Goal: Task Accomplishment & Management: Complete application form

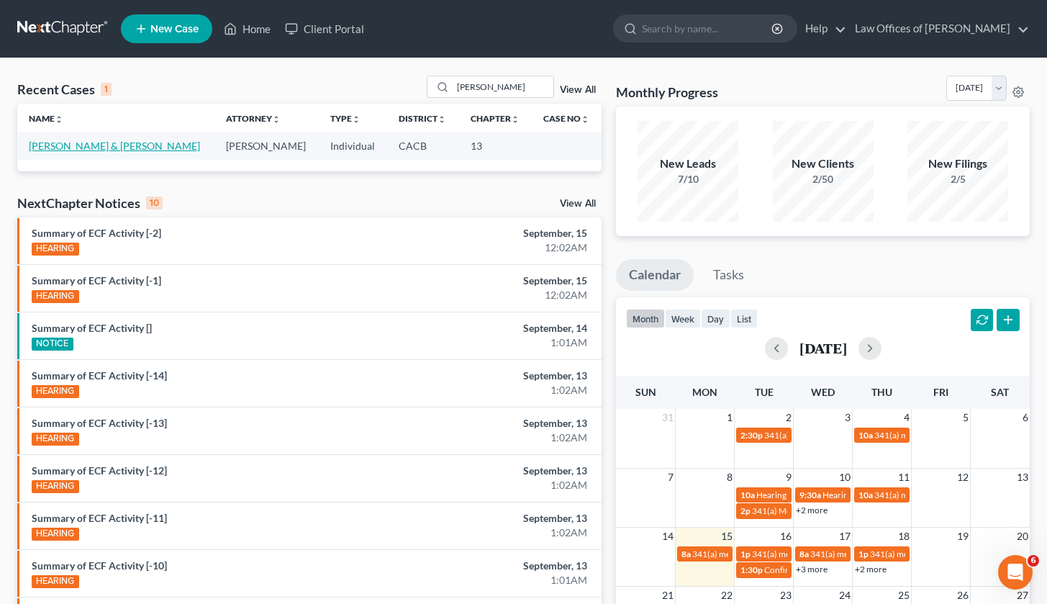
click at [173, 145] on link "[PERSON_NAME] & [PERSON_NAME]" at bounding box center [114, 146] width 171 height 12
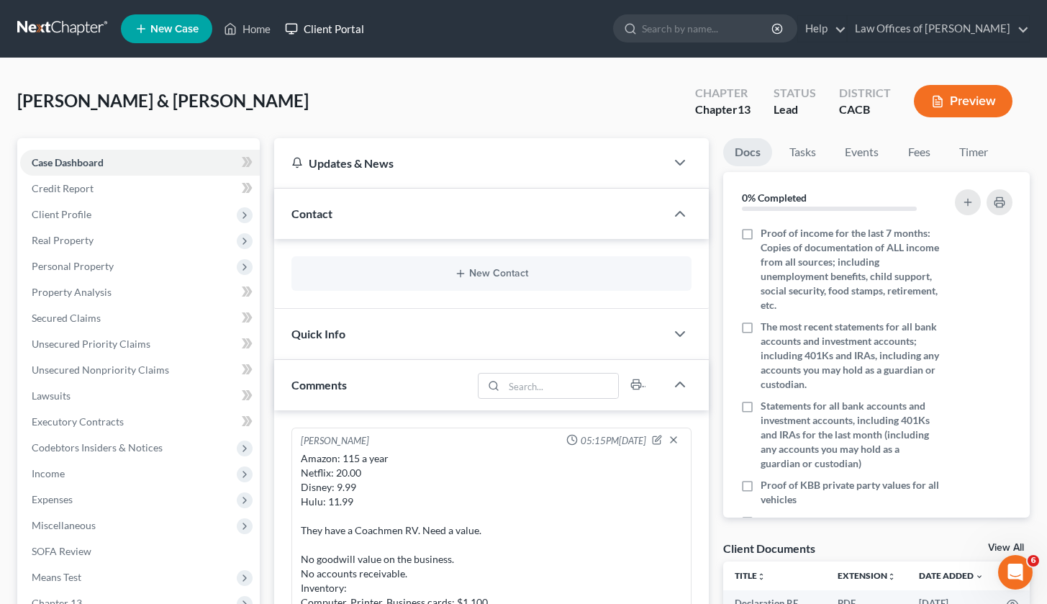
scroll to position [327, 0]
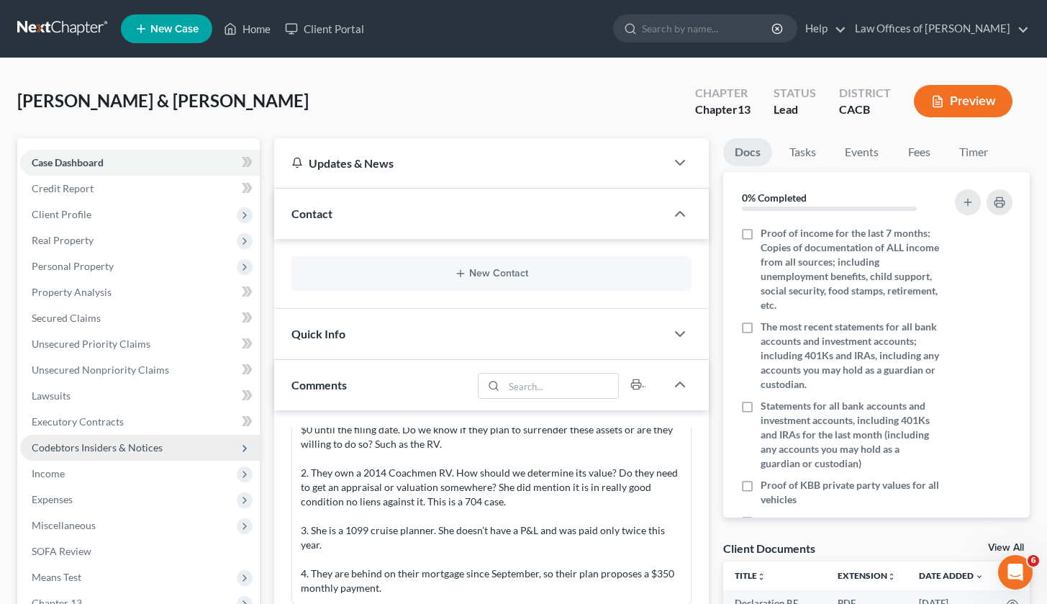
click at [145, 445] on span "Codebtors Insiders & Notices" at bounding box center [97, 447] width 131 height 12
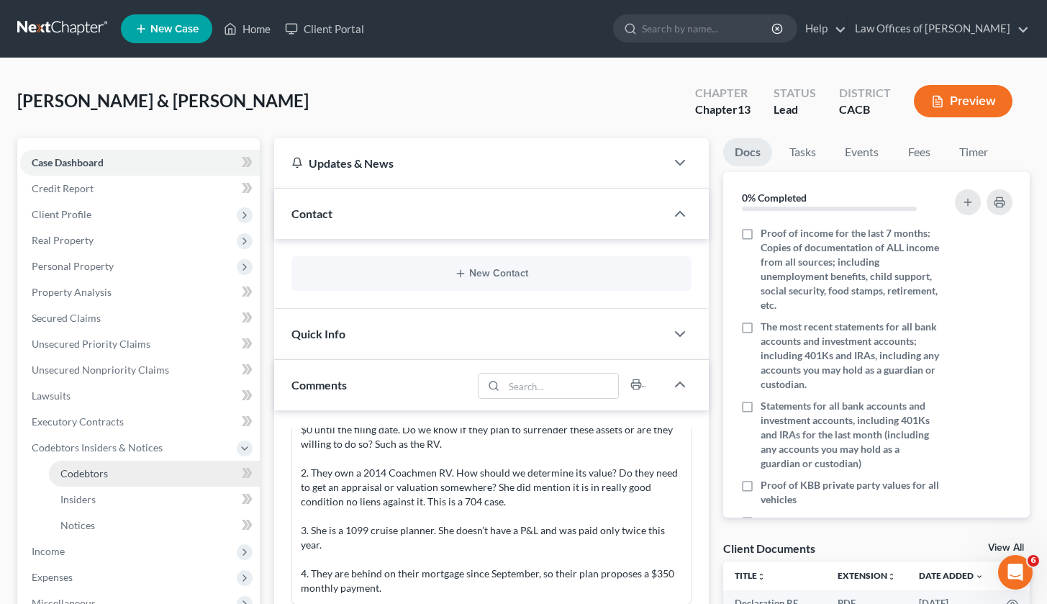
click at [153, 463] on link "Codebtors" at bounding box center [154, 474] width 211 height 26
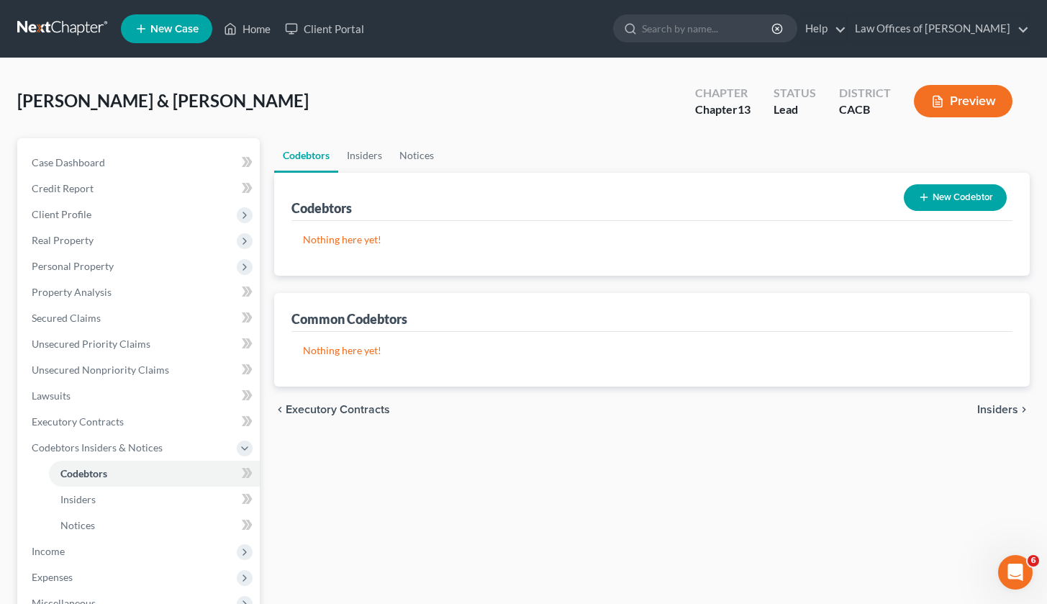
click at [908, 192] on button "New Codebtor" at bounding box center [955, 197] width 103 height 27
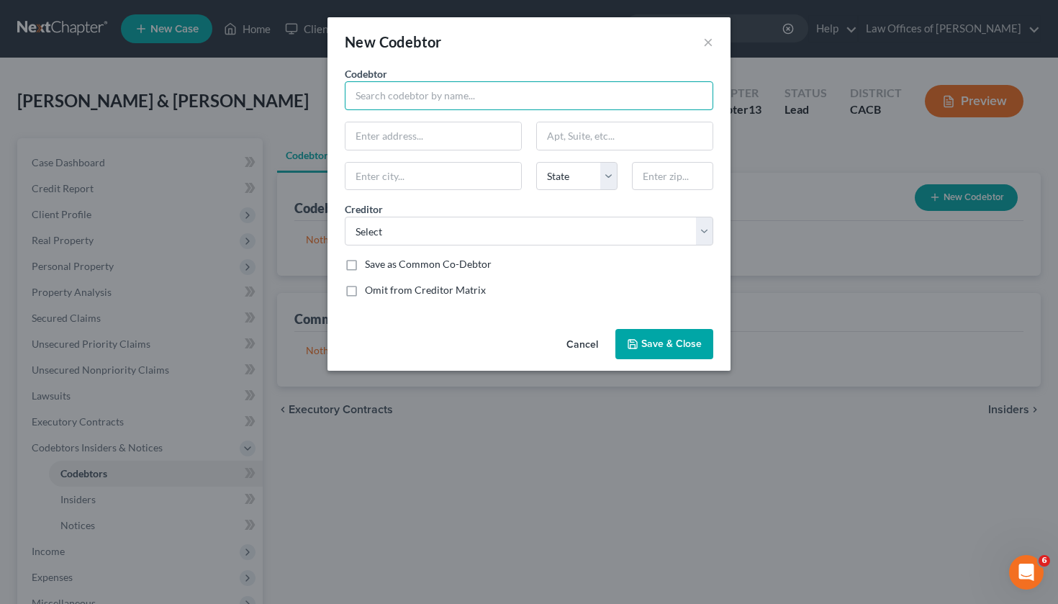
click at [498, 86] on input "text" at bounding box center [529, 95] width 369 height 29
click at [488, 103] on input "text" at bounding box center [529, 95] width 369 height 29
click at [708, 40] on button "×" at bounding box center [708, 41] width 10 height 17
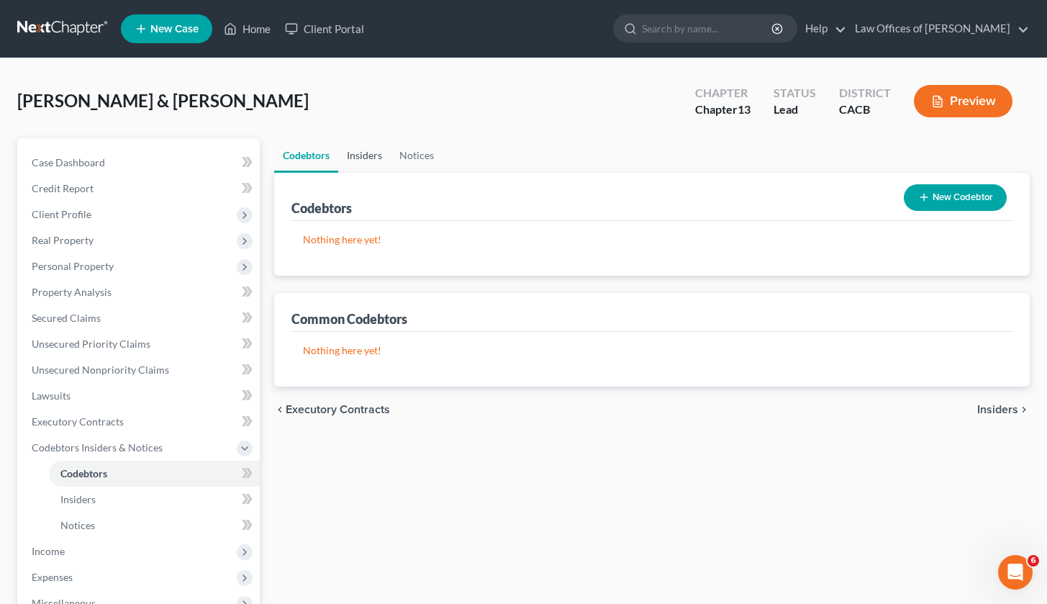
click at [361, 160] on link "Insiders" at bounding box center [364, 155] width 53 height 35
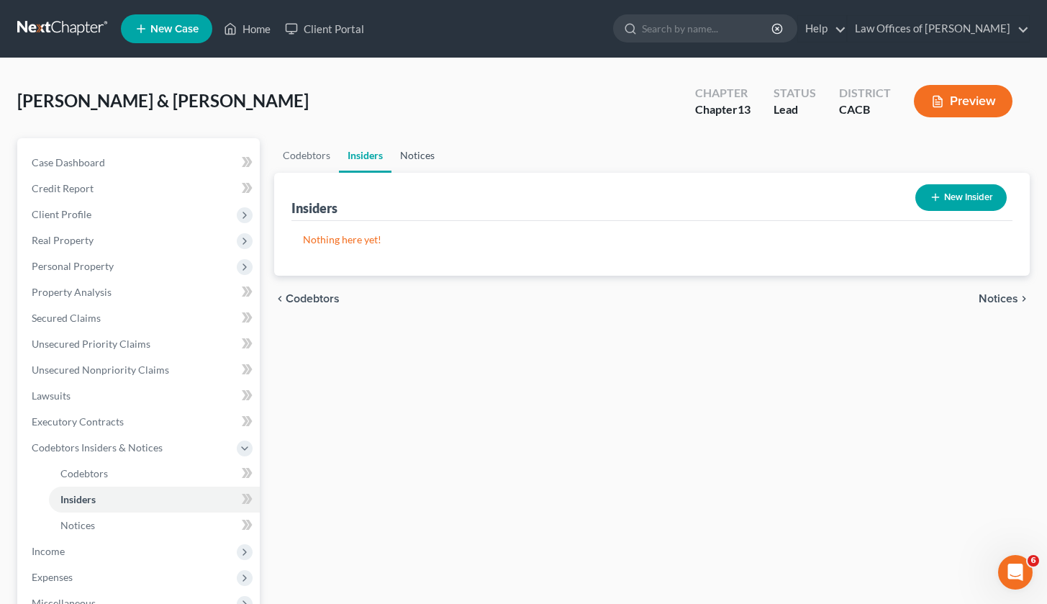
click at [415, 156] on link "Notices" at bounding box center [418, 155] width 52 height 35
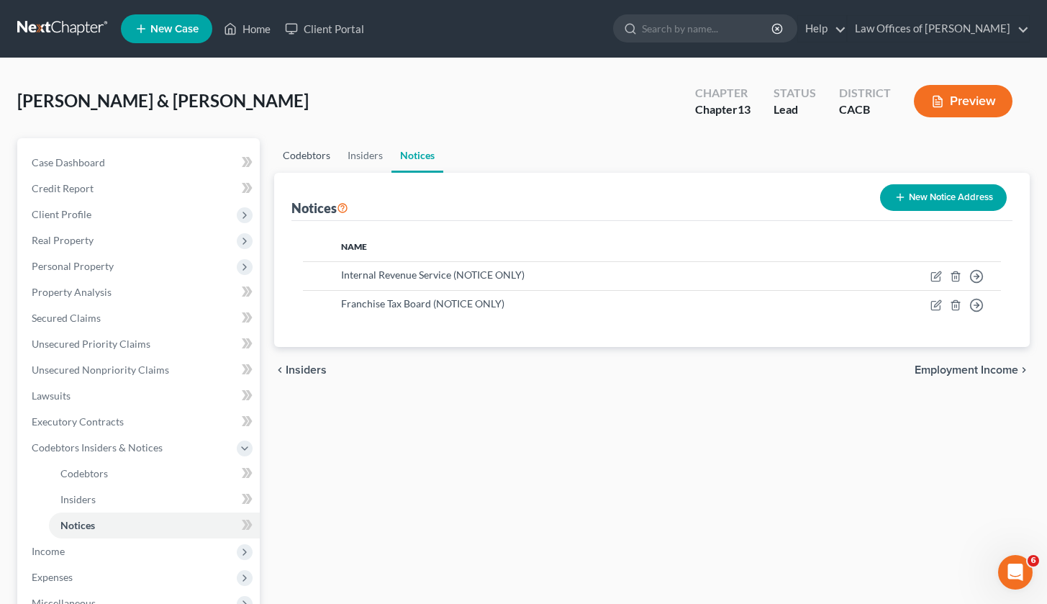
click at [300, 163] on link "Codebtors" at bounding box center [306, 155] width 65 height 35
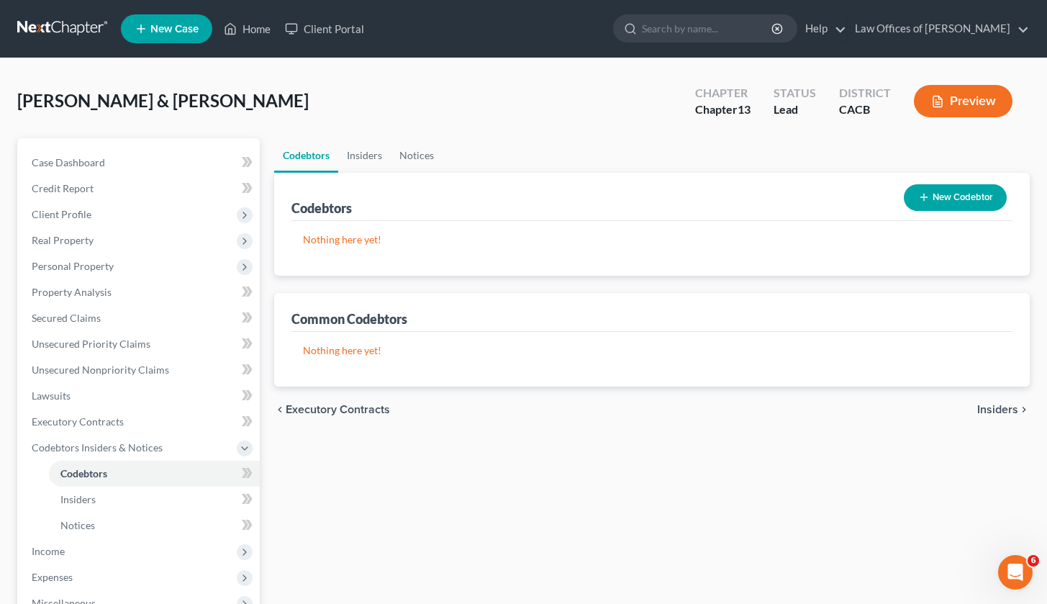
click at [964, 211] on div "New Codebtor" at bounding box center [955, 197] width 114 height 38
click at [402, 477] on div "Codebtors Insiders Notices Codebtors New Codebtor Nothing here yet! Name Credit…" at bounding box center [652, 476] width 770 height 676
click at [967, 196] on button "New Codebtor" at bounding box center [955, 197] width 103 height 27
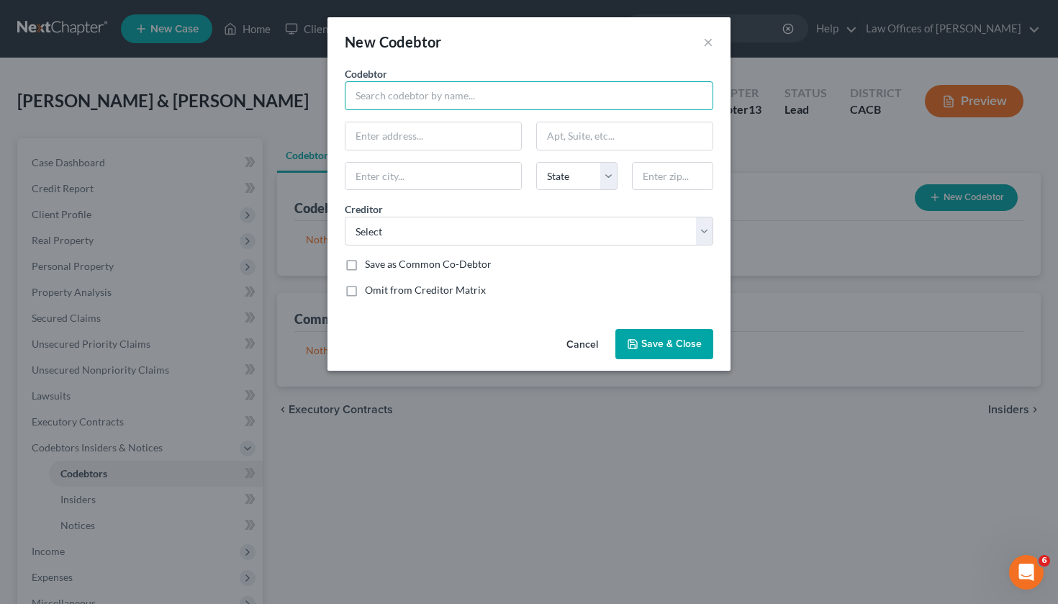
click at [379, 100] on input "text" at bounding box center [529, 95] width 369 height 29
type input "[PERSON_NAME]"
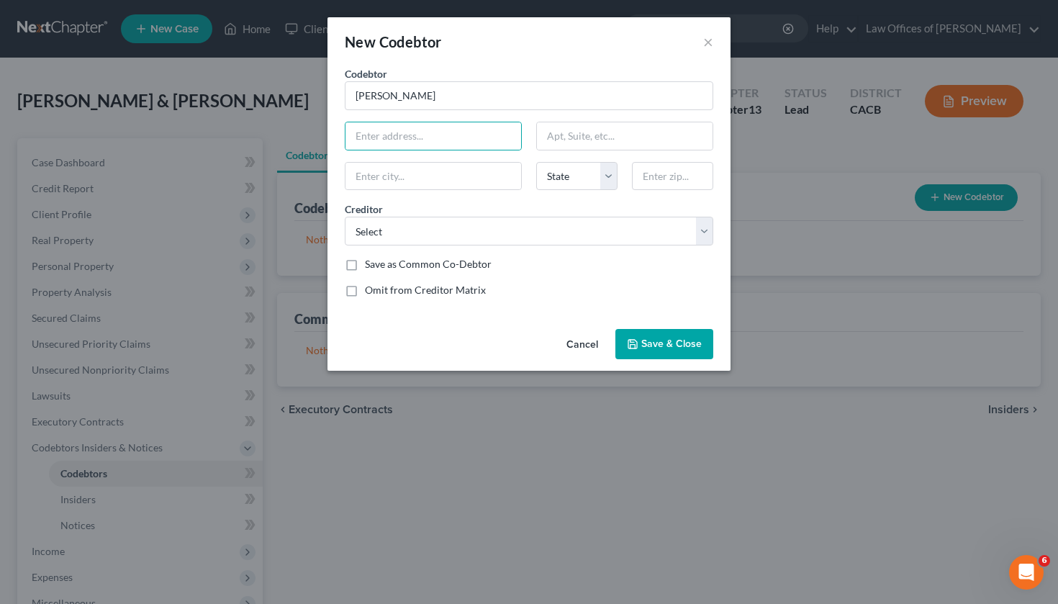
click at [637, 335] on button "Save & Close" at bounding box center [664, 344] width 98 height 30
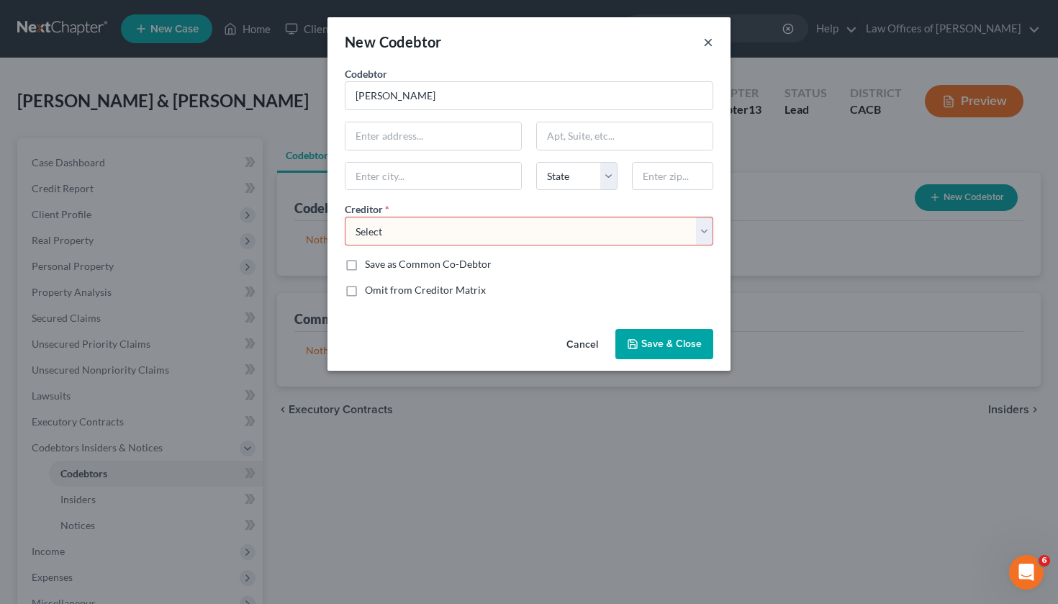
click at [711, 45] on button "×" at bounding box center [708, 41] width 10 height 17
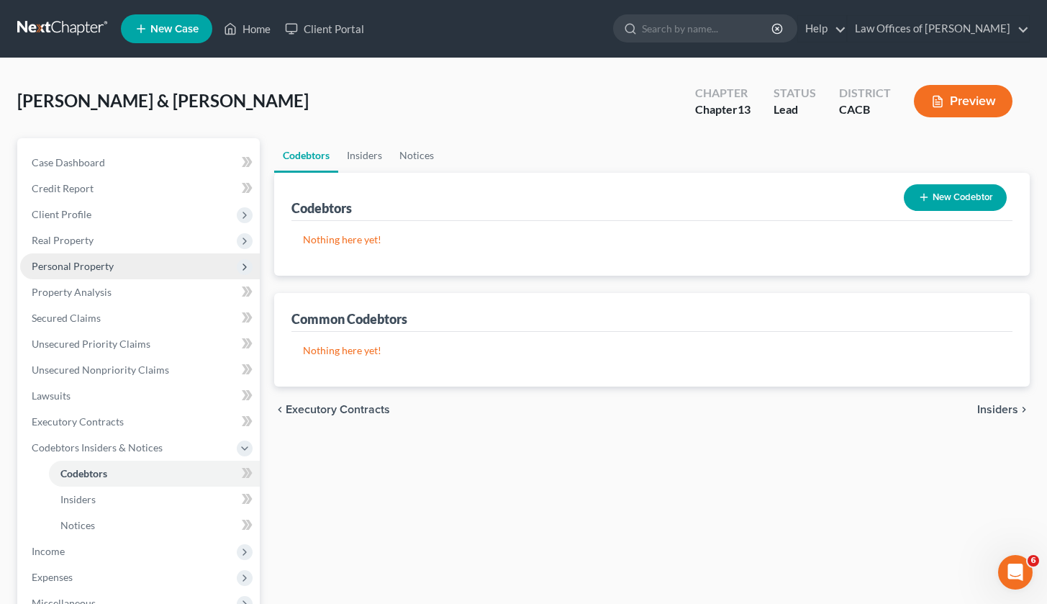
click at [76, 268] on span "Personal Property" at bounding box center [73, 266] width 82 height 12
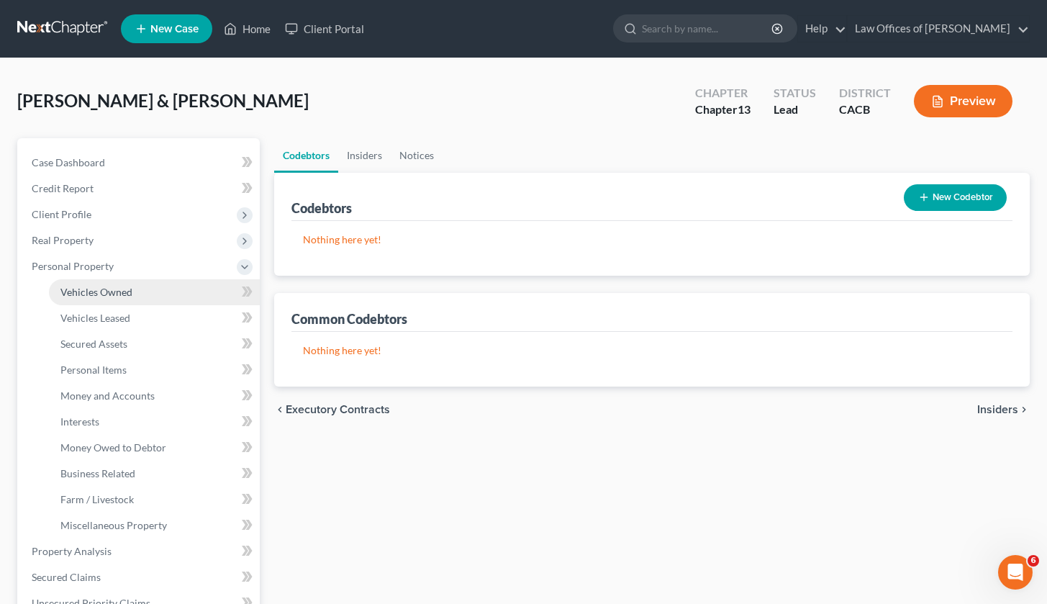
click at [86, 292] on span "Vehicles Owned" at bounding box center [96, 292] width 72 height 12
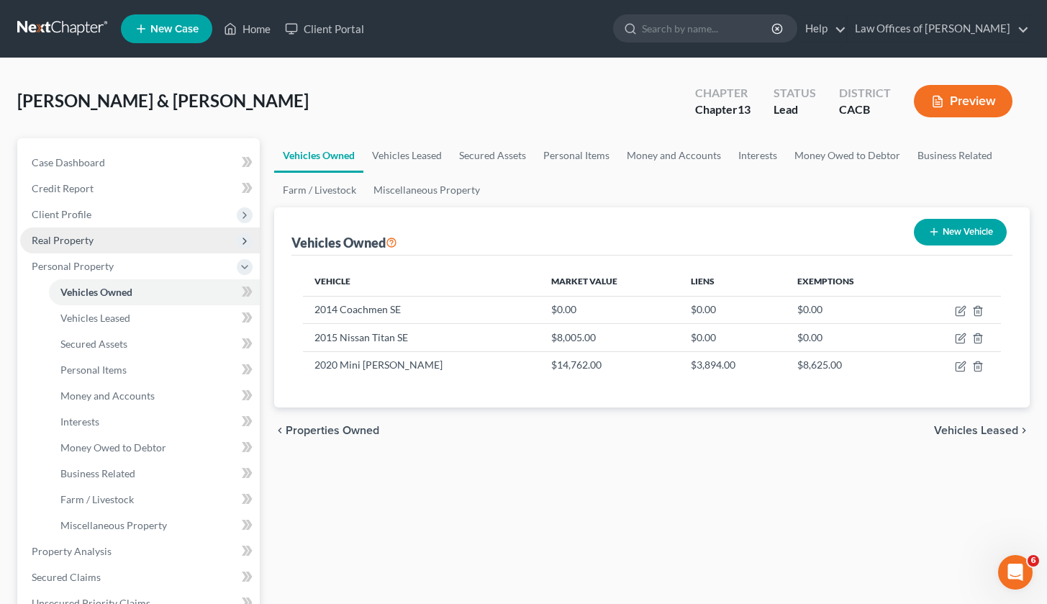
click at [68, 243] on span "Real Property" at bounding box center [63, 240] width 62 height 12
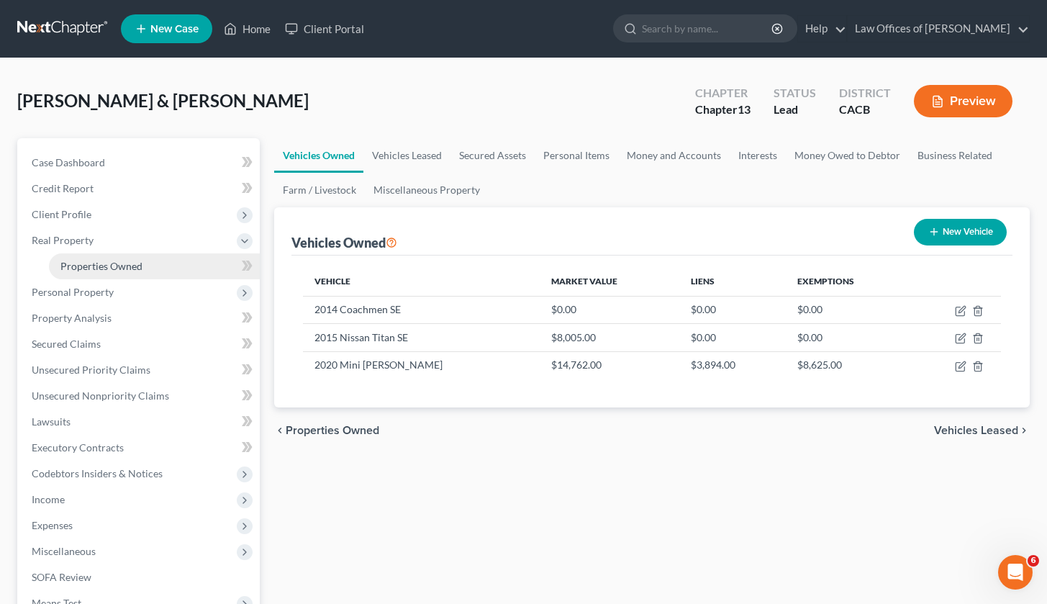
click at [158, 268] on link "Properties Owned" at bounding box center [154, 266] width 211 height 26
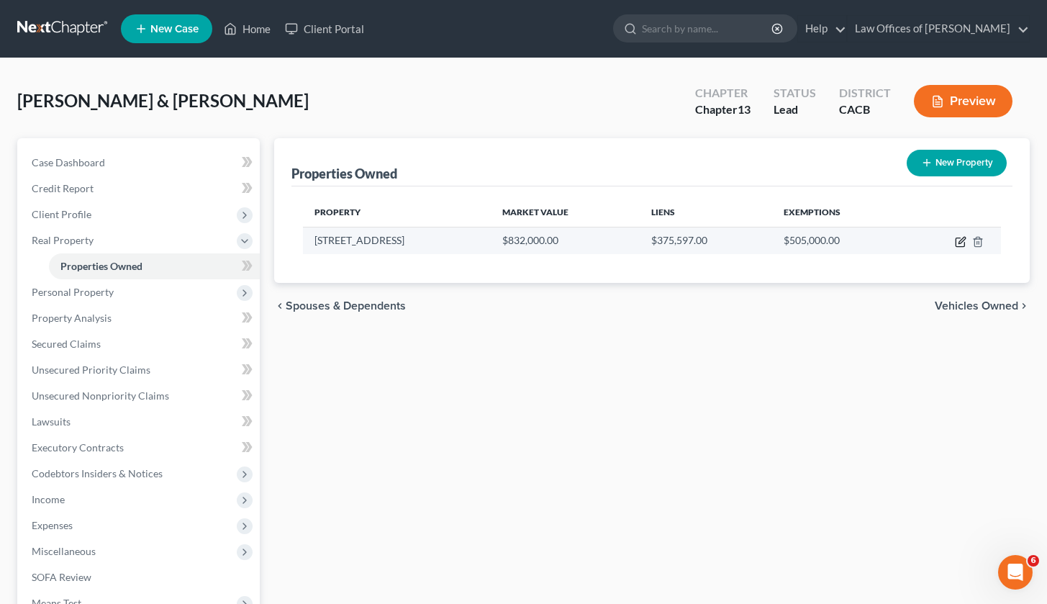
click at [957, 247] on icon "button" at bounding box center [960, 242] width 9 height 9
select select "4"
select select "2"
select select "0"
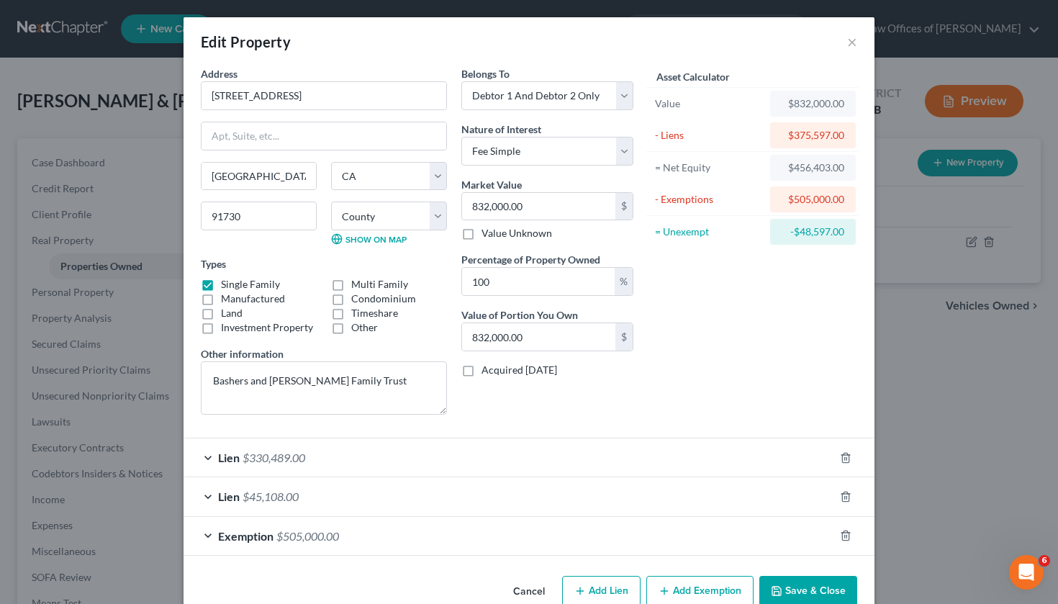
click at [782, 589] on button "Save & Close" at bounding box center [808, 591] width 98 height 30
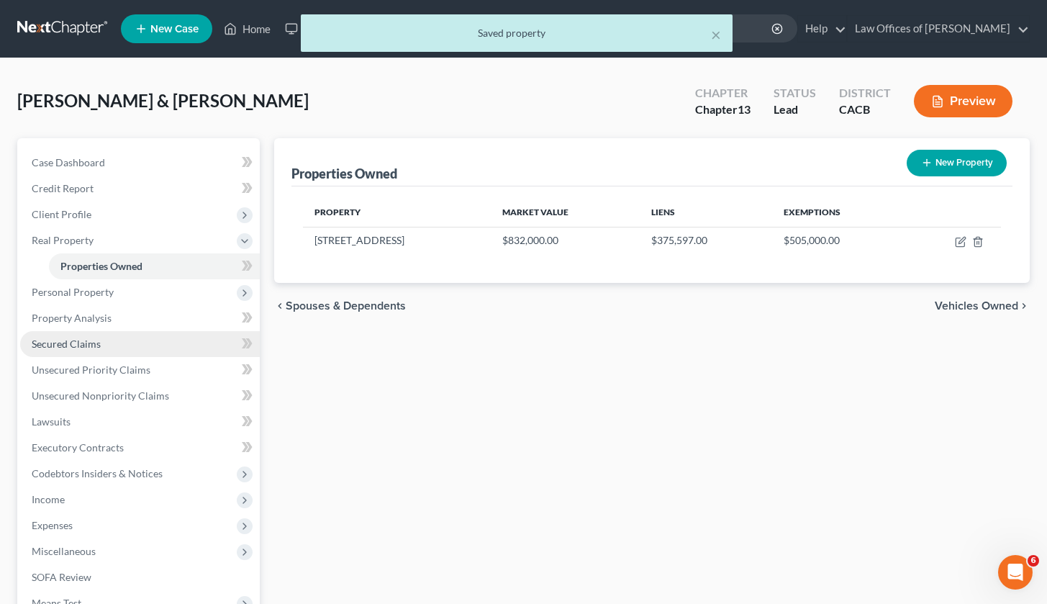
click at [80, 345] on span "Secured Claims" at bounding box center [66, 344] width 69 height 12
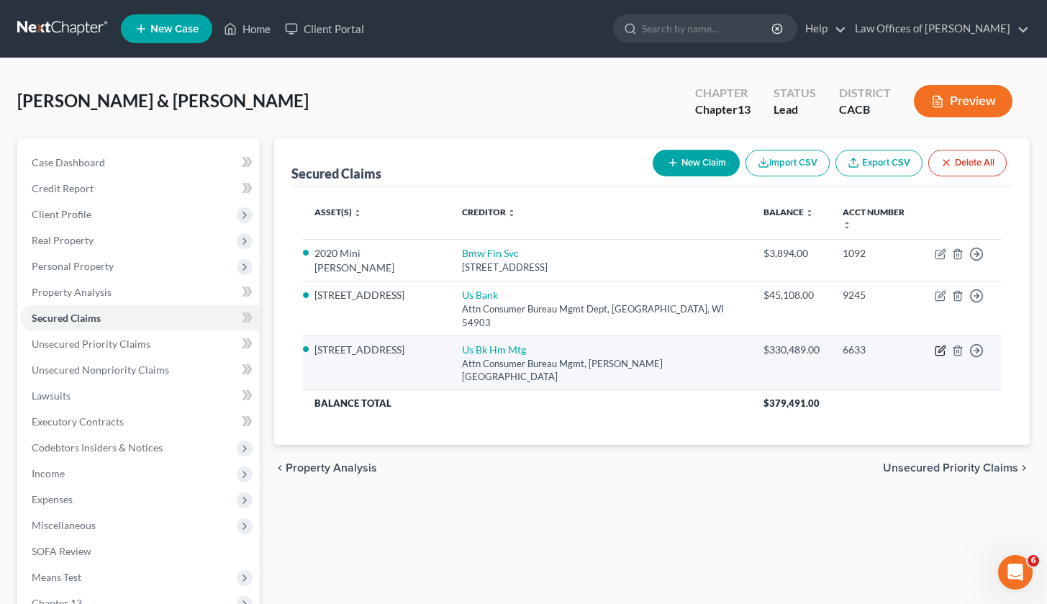
click at [944, 345] on icon "button" at bounding box center [941, 351] width 12 height 12
select select "24"
select select "3"
select select "1"
select select "2"
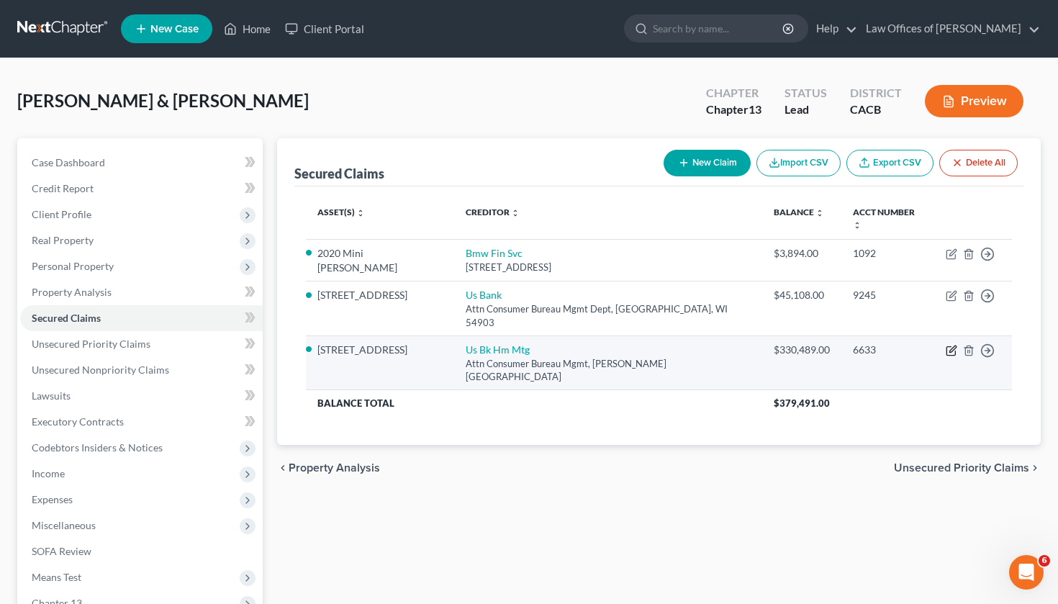
select select "0"
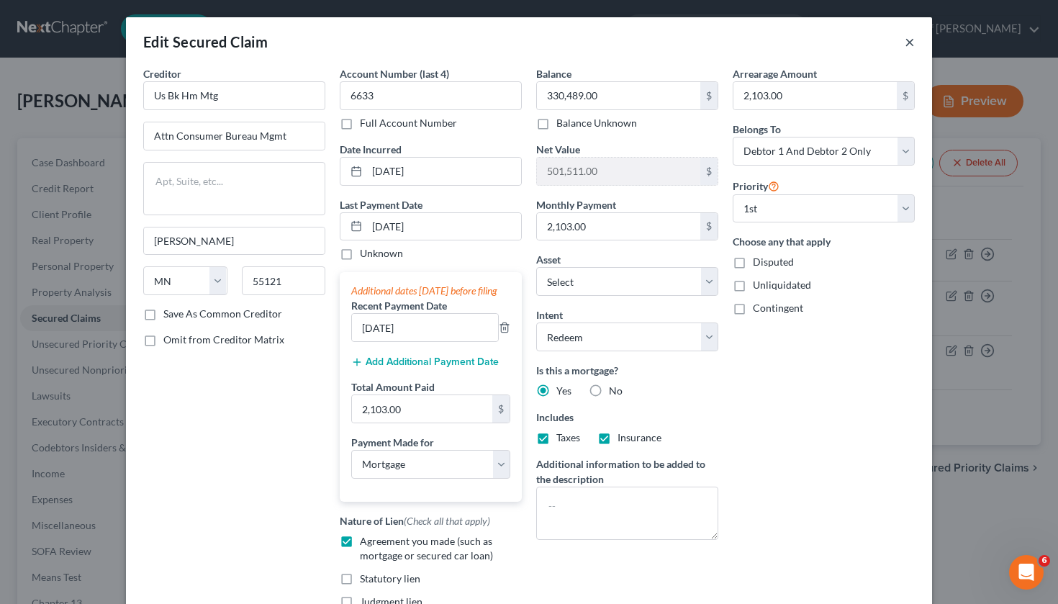
click at [906, 46] on button "×" at bounding box center [910, 41] width 10 height 17
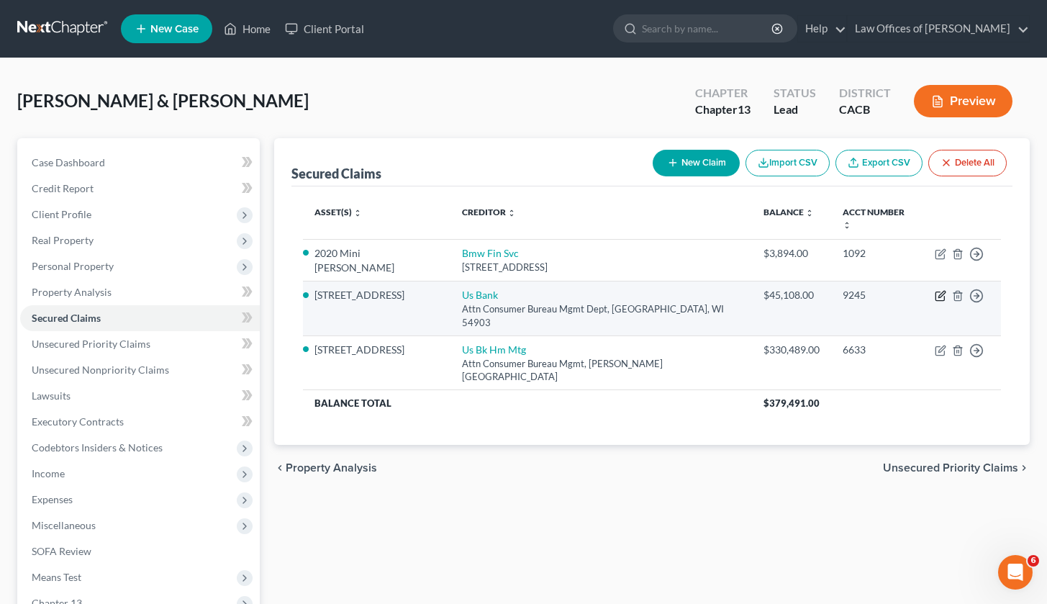
click at [938, 290] on icon "button" at bounding box center [941, 296] width 12 height 12
select select "52"
select select "3"
select select "4"
select select "1"
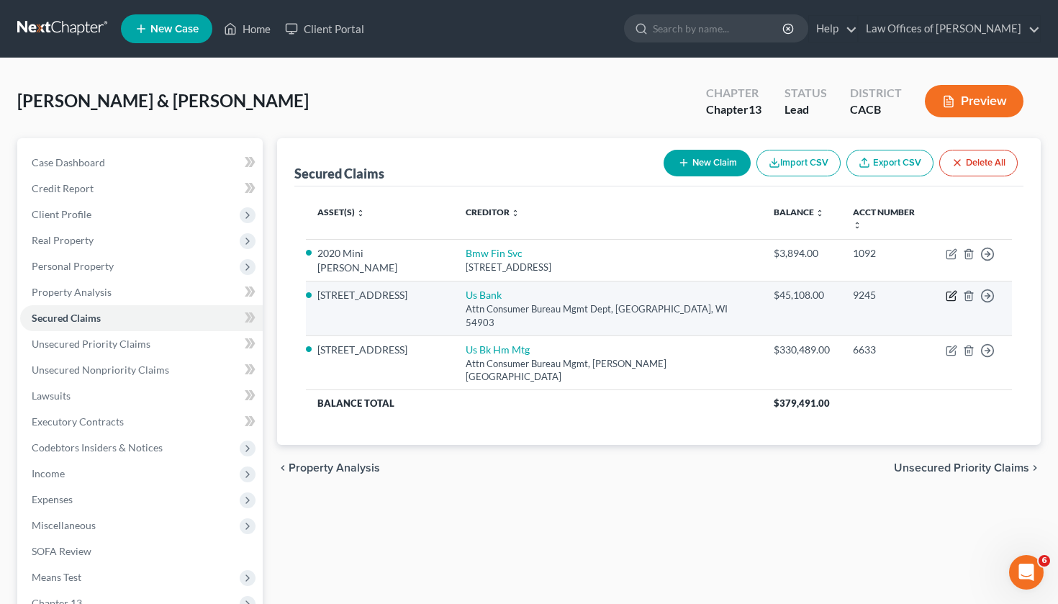
select select "2"
select select "0"
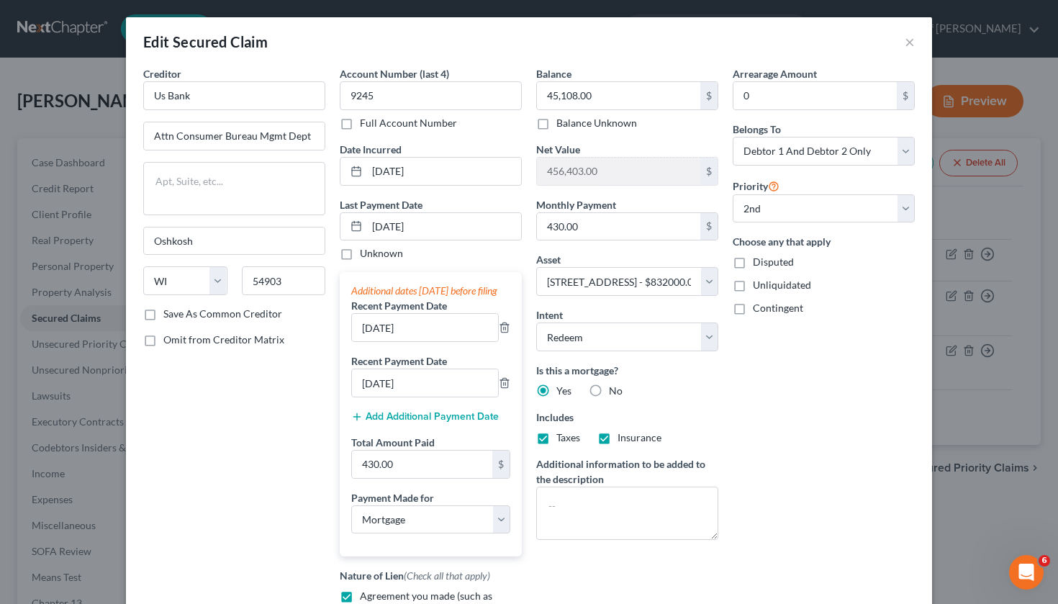
click at [849, 438] on div "Arrearage Amount 0 $ Belongs To * Select Debtor 1 Only Debtor 2 Only Debtor 1 A…" at bounding box center [824, 382] width 196 height 632
click at [907, 33] on button "×" at bounding box center [910, 41] width 10 height 17
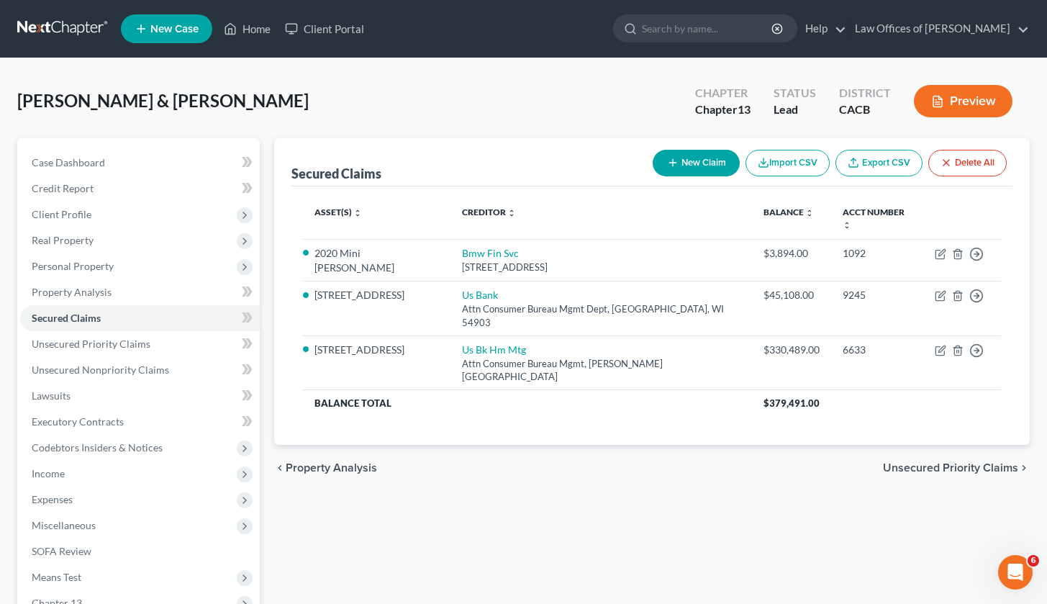
click at [432, 72] on div "[PERSON_NAME] & [PERSON_NAME] Upgraded Chapter Chapter 13 Status Lead District …" at bounding box center [523, 411] width 1047 height 707
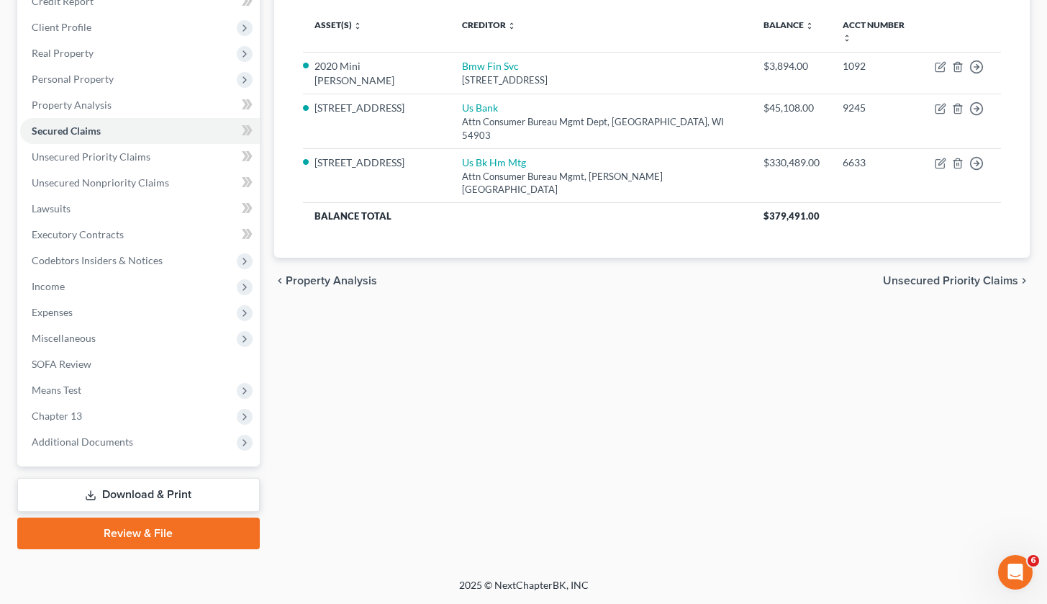
scroll to position [187, 0]
click at [70, 417] on span "Chapter 13" at bounding box center [57, 416] width 50 height 12
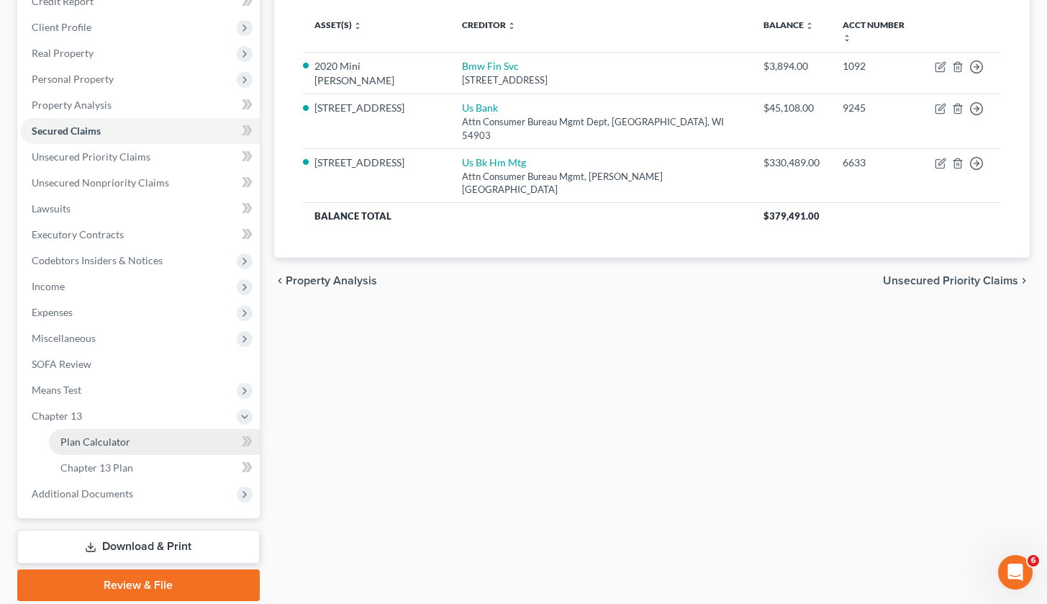
click at [99, 449] on link "Plan Calculator" at bounding box center [154, 442] width 211 height 26
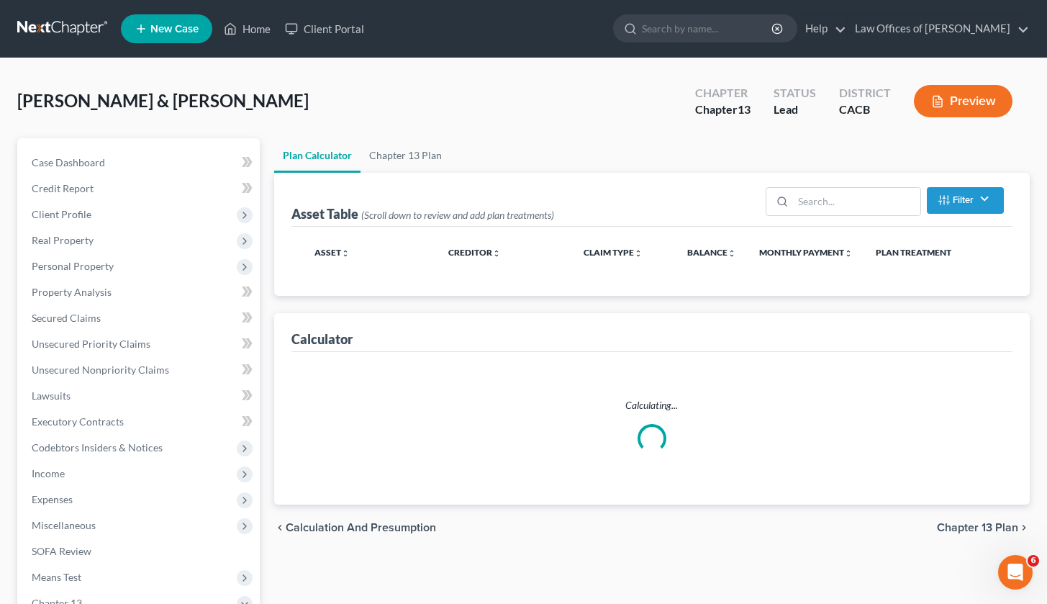
select select "35"
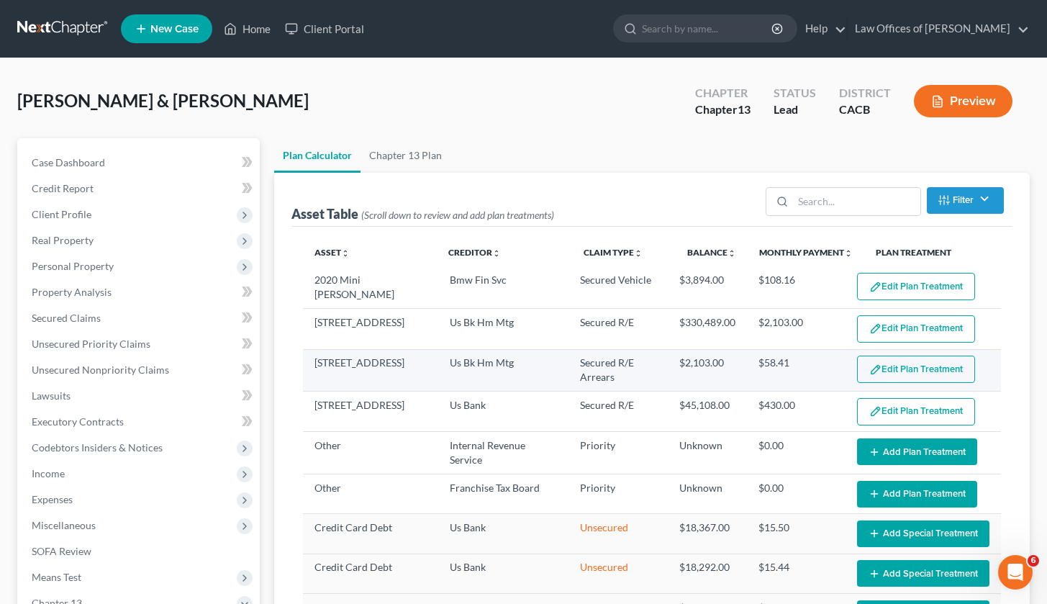
click at [903, 369] on button "Edit Plan Treatment" at bounding box center [916, 369] width 118 height 27
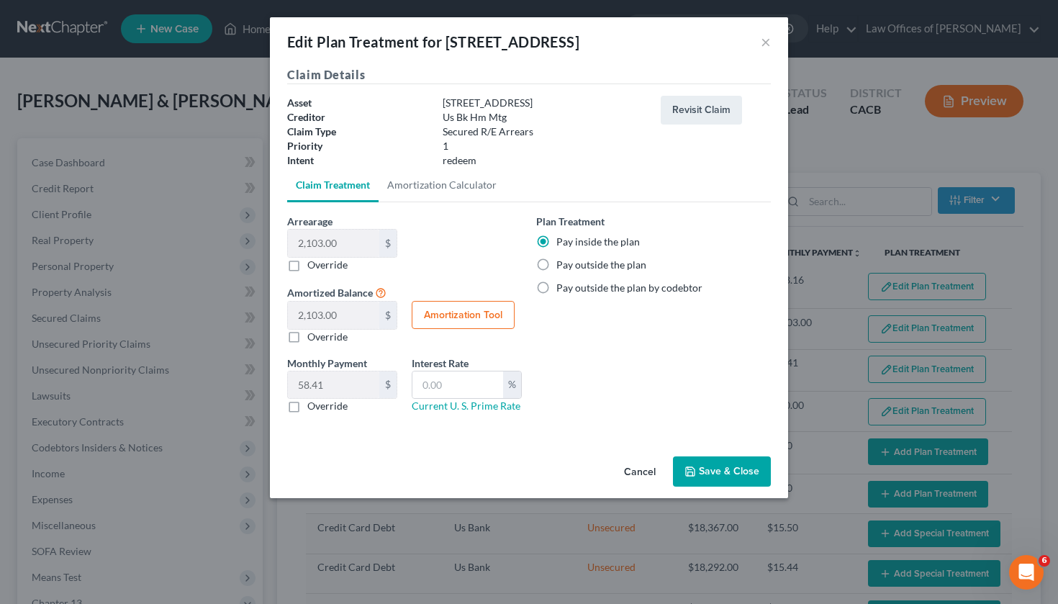
click at [717, 483] on button "Save & Close" at bounding box center [722, 471] width 98 height 30
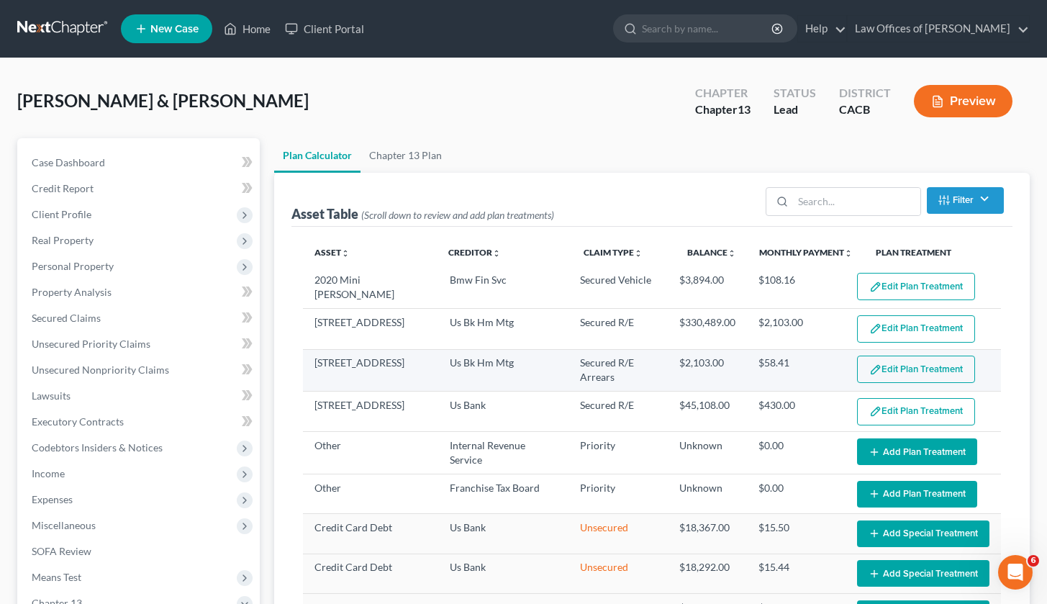
select select "35"
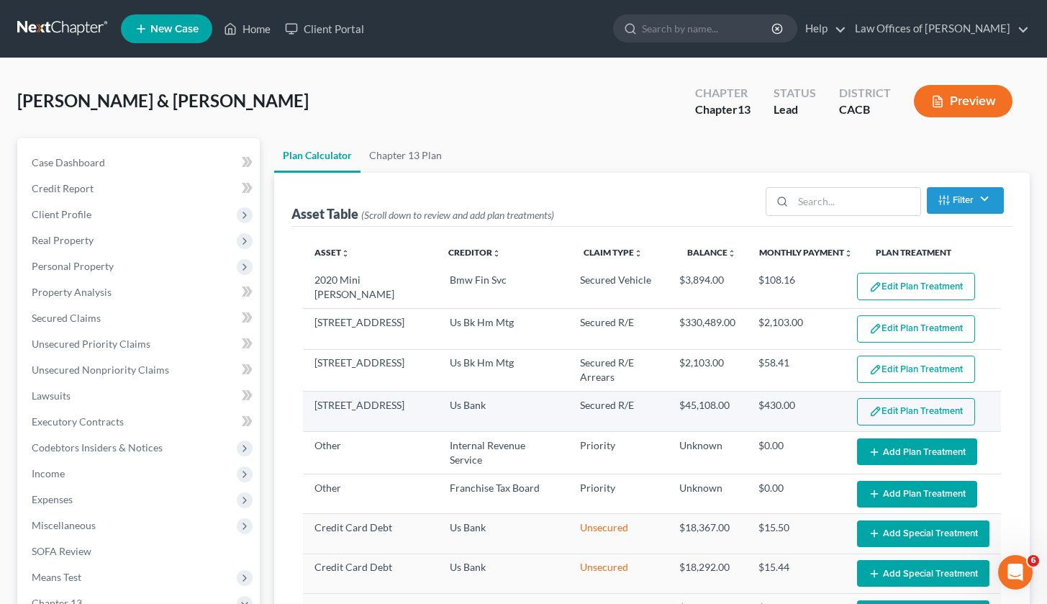
click at [912, 412] on button "Edit Plan Treatment" at bounding box center [916, 411] width 118 height 27
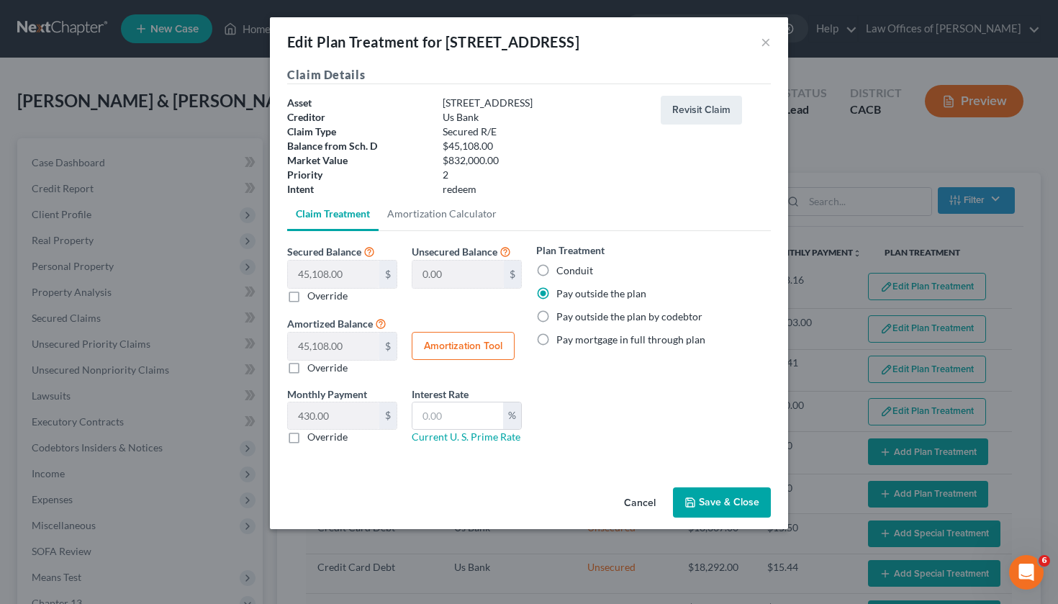
click at [727, 504] on button "Save & Close" at bounding box center [722, 502] width 98 height 30
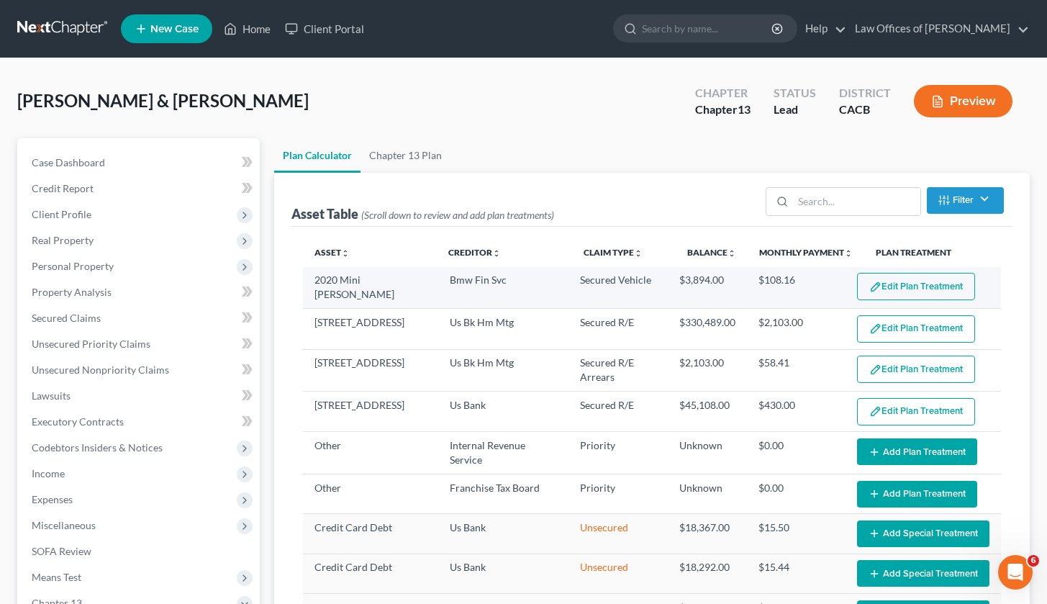
select select "35"
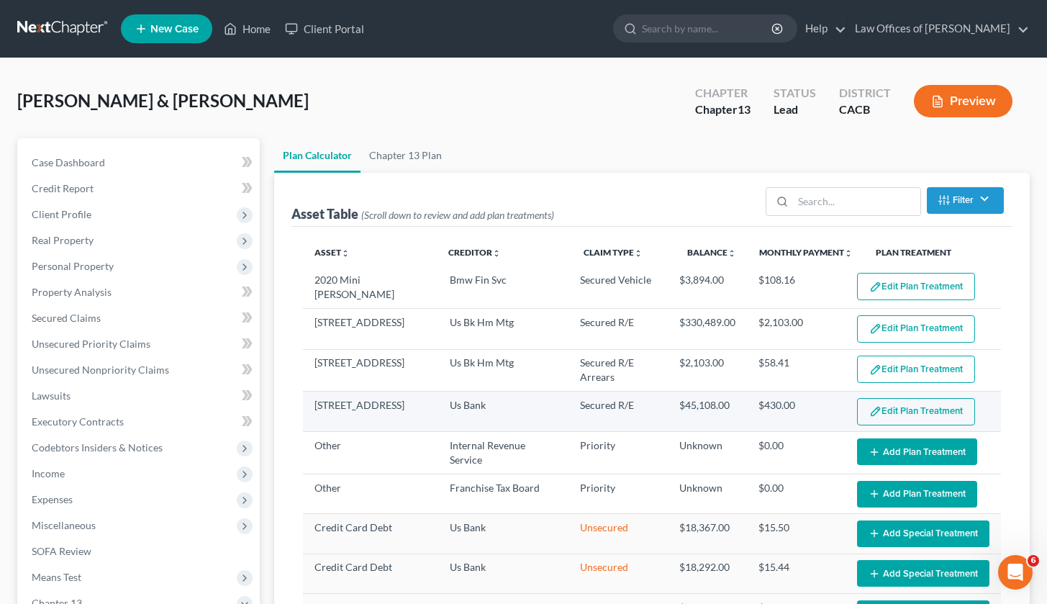
click at [916, 402] on button "Edit Plan Treatment" at bounding box center [916, 411] width 118 height 27
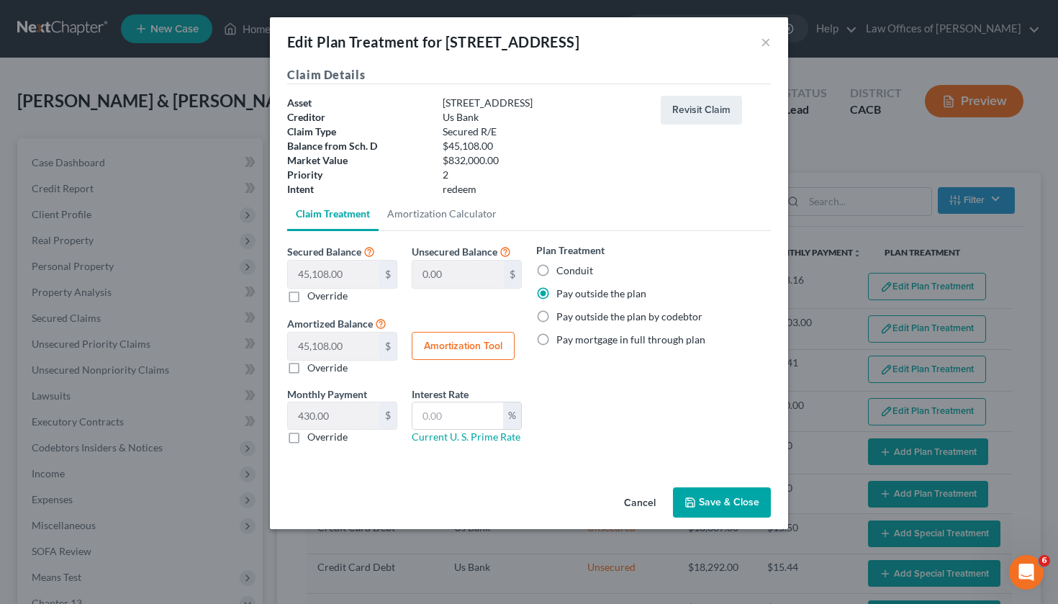
click at [679, 512] on button "Save & Close" at bounding box center [722, 502] width 98 height 30
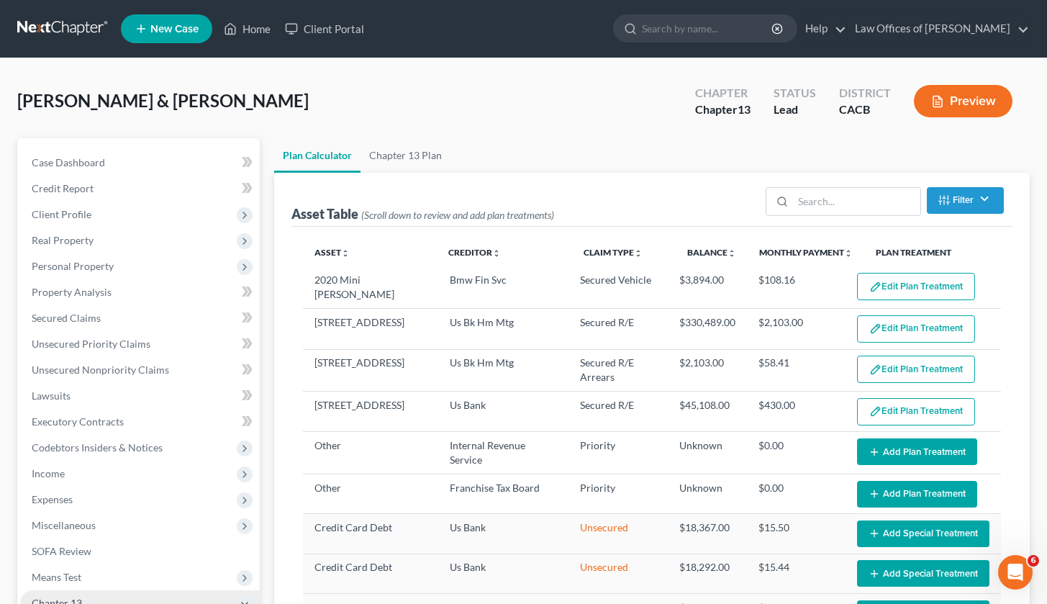
select select "35"
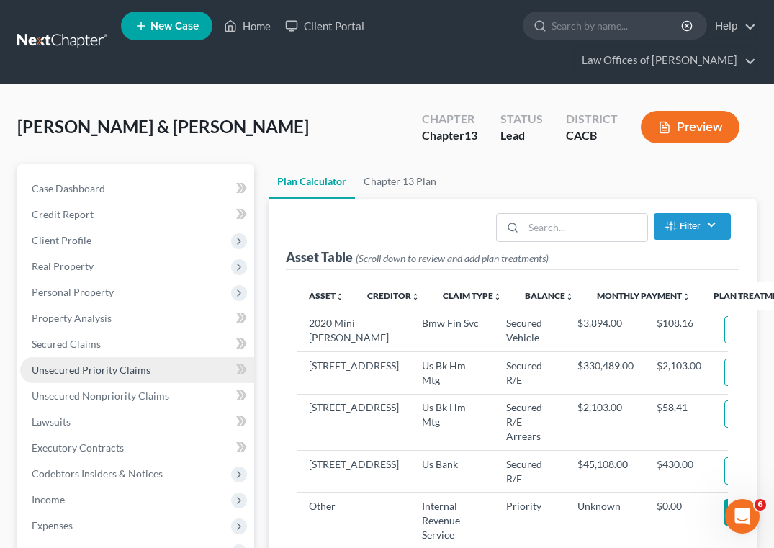
click at [96, 366] on span "Unsecured Priority Claims" at bounding box center [91, 369] width 119 height 12
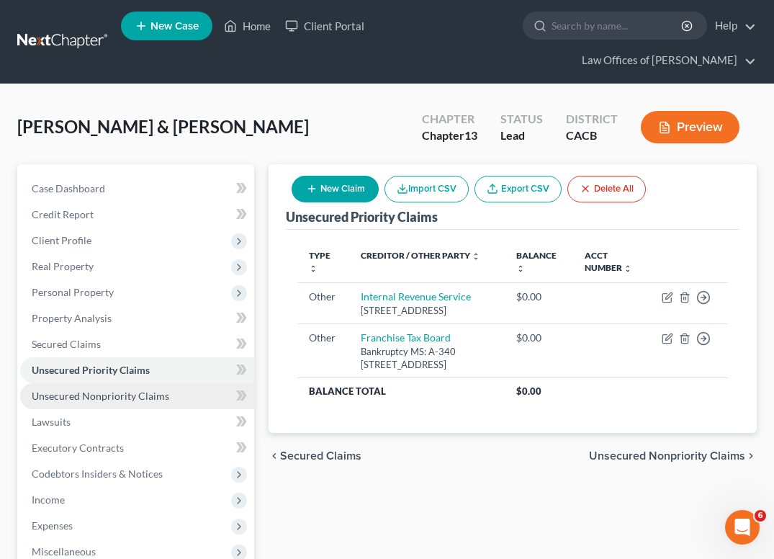
click at [94, 400] on span "Unsecured Nonpriority Claims" at bounding box center [100, 395] width 137 height 12
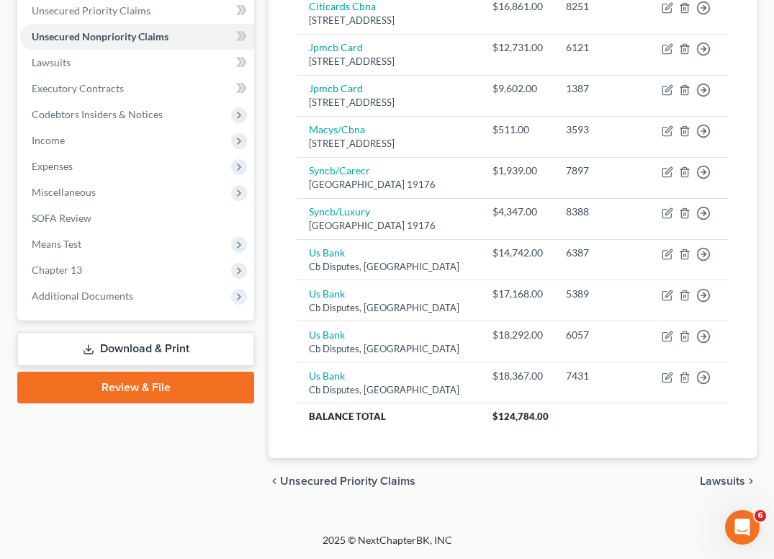
scroll to position [365, 0]
click at [152, 343] on link "Download & Print" at bounding box center [135, 349] width 237 height 34
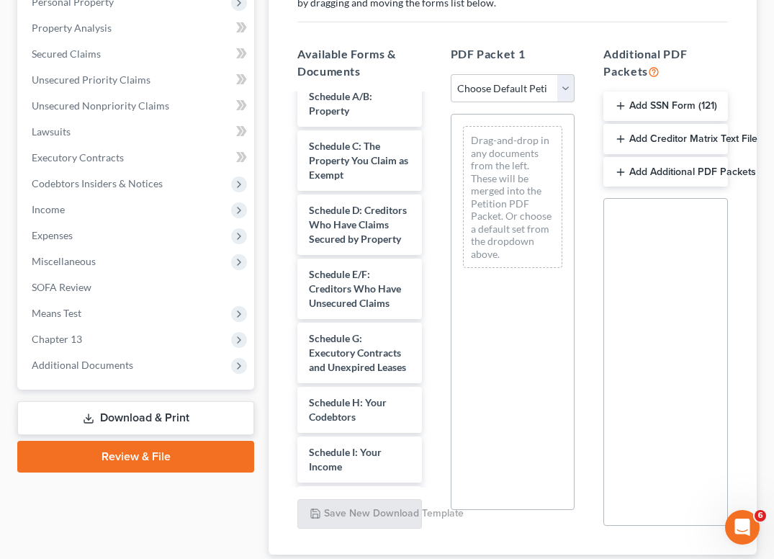
scroll to position [465, 0]
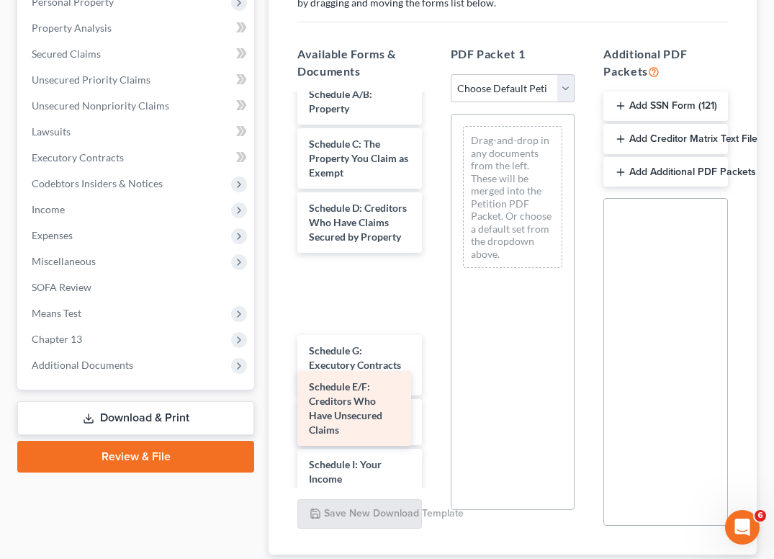
drag, startPoint x: 354, startPoint y: 413, endPoint x: 474, endPoint y: 371, distance: 127.5
click at [433, 371] on div "Schedule E/F: Creditors Who Have Unsecured Claims Declaration RE Filing of Tax …" at bounding box center [360, 297] width 148 height 1334
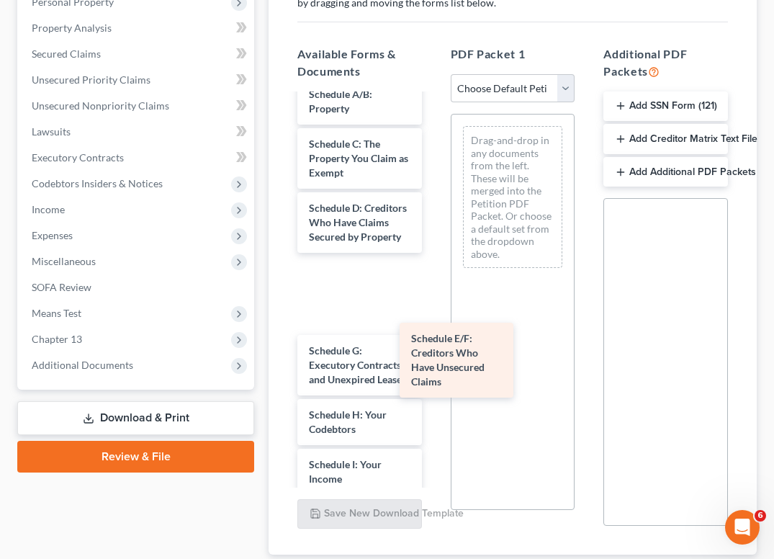
drag, startPoint x: 342, startPoint y: 398, endPoint x: 449, endPoint y: 348, distance: 118.5
click at [433, 348] on div "Schedule E/F: Creditors Who Have Unsecured Claims Declaration RE Filing of Tax …" at bounding box center [360, 297] width 148 height 1334
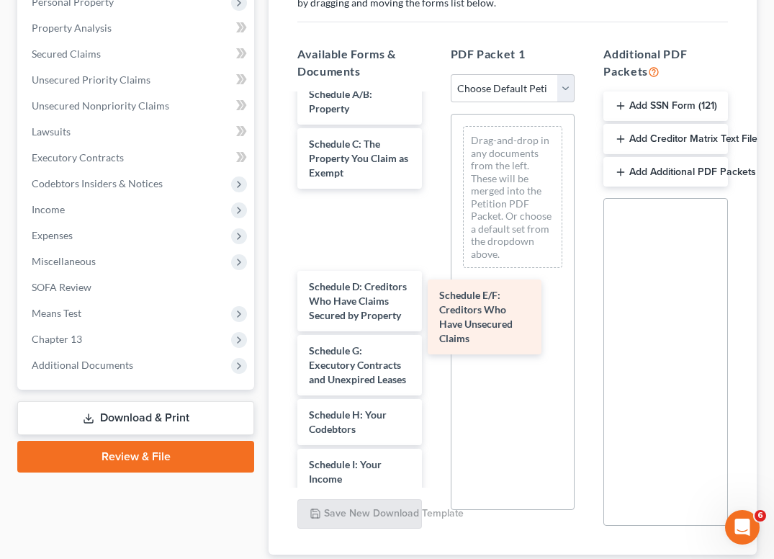
drag, startPoint x: 343, startPoint y: 407, endPoint x: 474, endPoint y: 316, distance: 159.1
click at [433, 316] on div "Schedule E/F: Creditors Who Have Unsecured Claims Declaration RE Filing of Tax …" at bounding box center [360, 297] width 148 height 1334
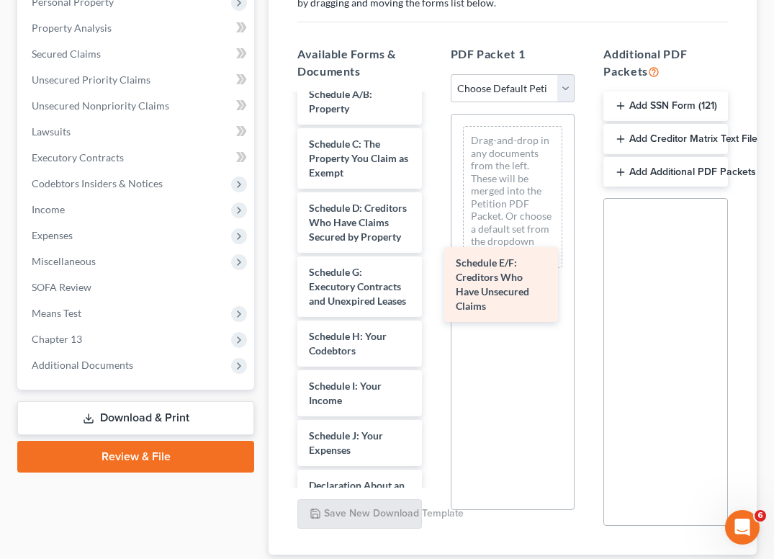
drag, startPoint x: 352, startPoint y: 330, endPoint x: 499, endPoint y: 299, distance: 149.9
click at [433, 299] on div "Schedule E/F: Creditors Who Have Unsecured Claims Declaration RE Filing of Tax …" at bounding box center [360, 257] width 148 height 1255
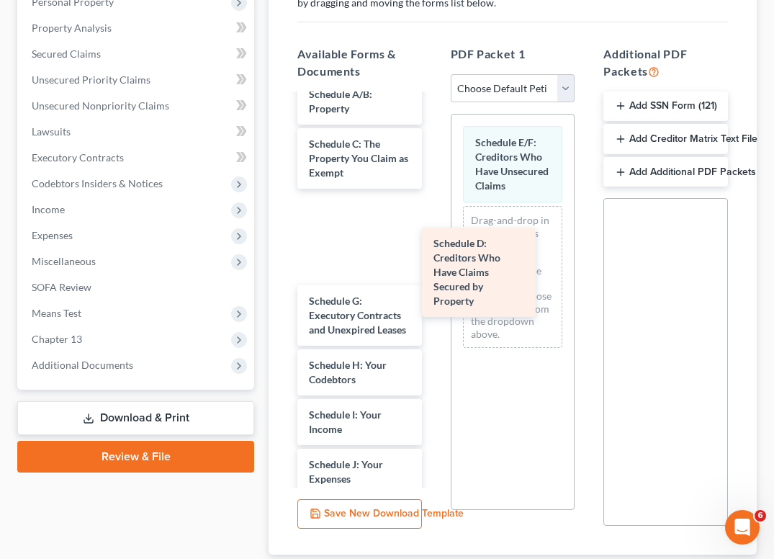
drag, startPoint x: 328, startPoint y: 312, endPoint x: 457, endPoint y: 259, distance: 139.1
click at [433, 259] on div "Schedule D: Creditors Who Have Claims Secured by Property Declaration RE Filing…" at bounding box center [360, 272] width 148 height 1284
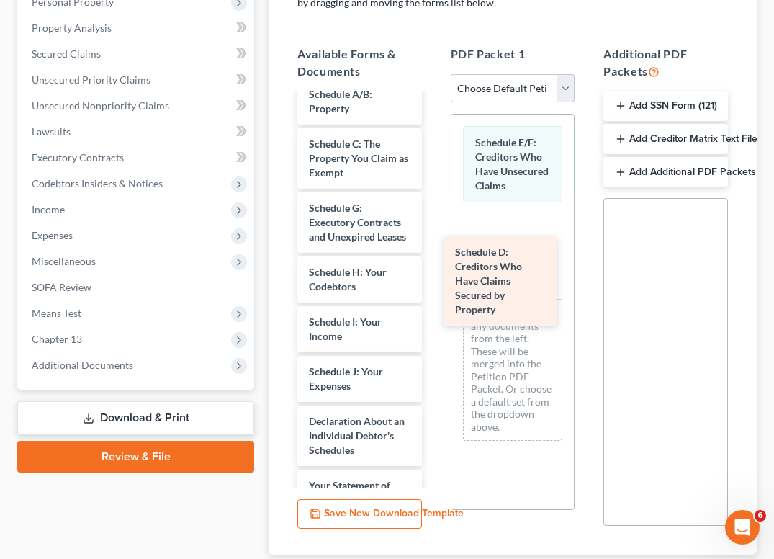
drag, startPoint x: 332, startPoint y: 305, endPoint x: 478, endPoint y: 263, distance: 152.0
click at [433, 263] on div "Schedule D: Creditors Who Have Claims Secured by Property Declaration RE Filing…" at bounding box center [360, 225] width 148 height 1191
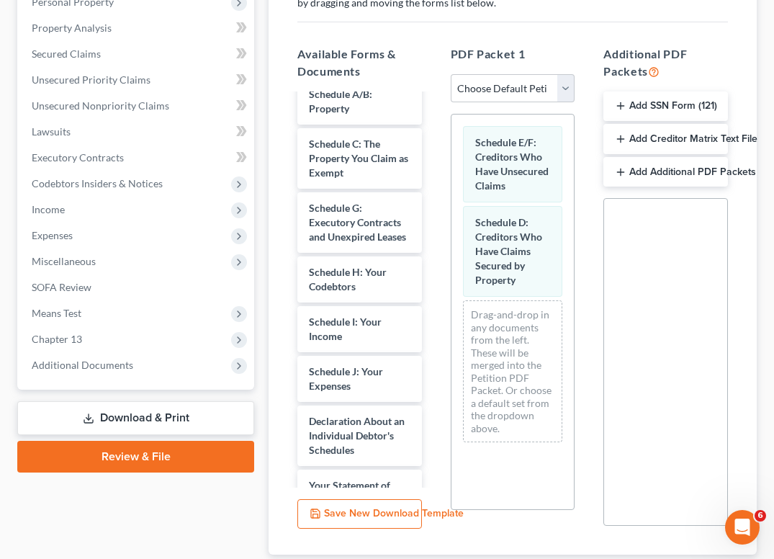
scroll to position [387, 0]
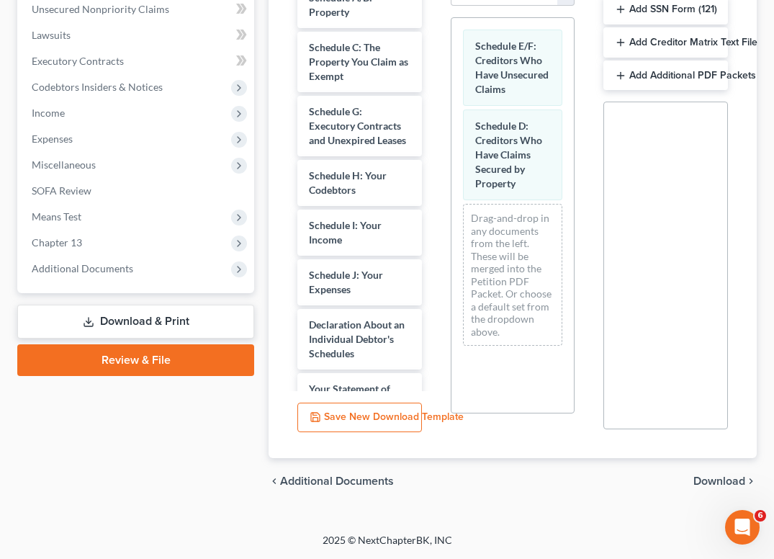
click at [705, 484] on span "Download" at bounding box center [719, 481] width 52 height 12
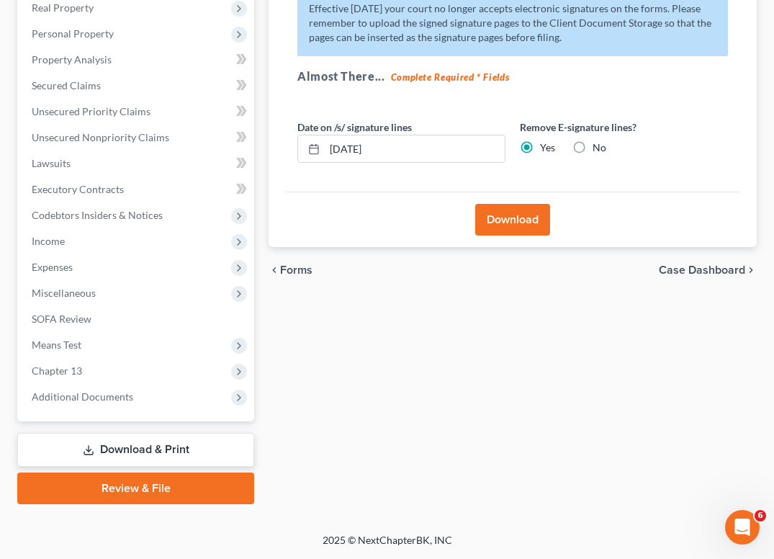
scroll to position [258, 0]
click at [509, 215] on button "Download" at bounding box center [512, 220] width 75 height 32
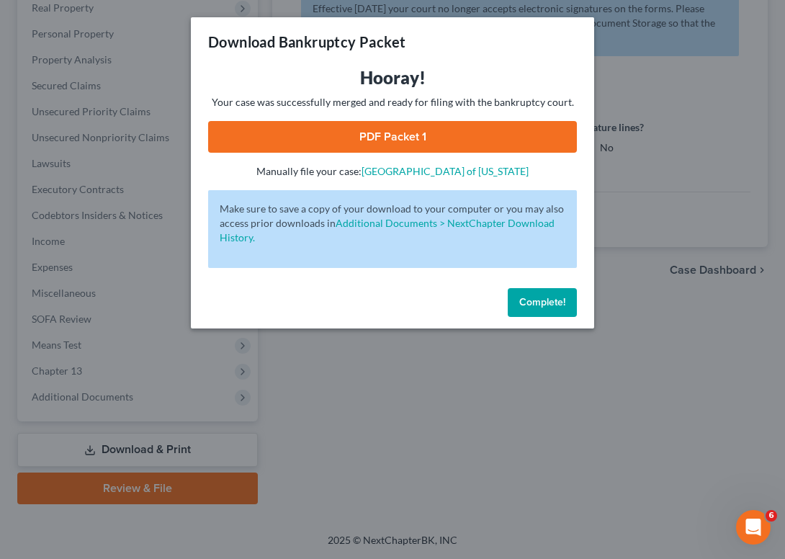
click at [455, 123] on link "PDF Packet 1" at bounding box center [392, 137] width 369 height 32
click at [559, 297] on span "Complete!" at bounding box center [542, 302] width 46 height 12
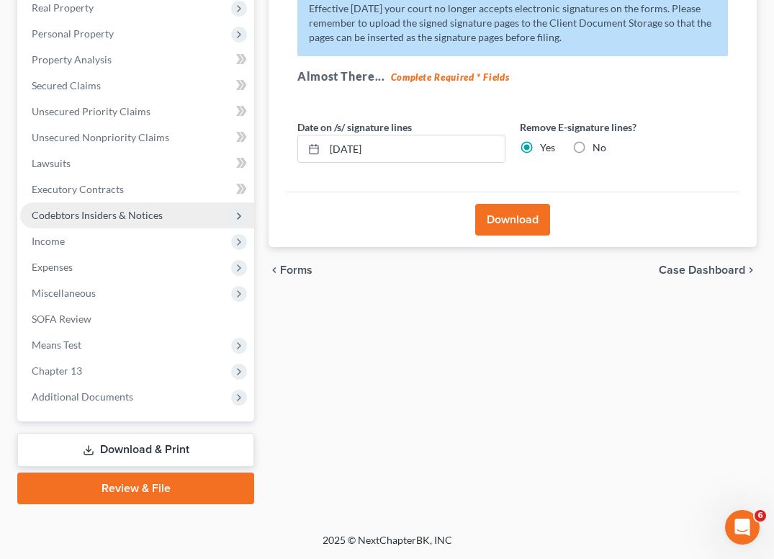
click at [83, 211] on span "Codebtors Insiders & Notices" at bounding box center [97, 215] width 131 height 12
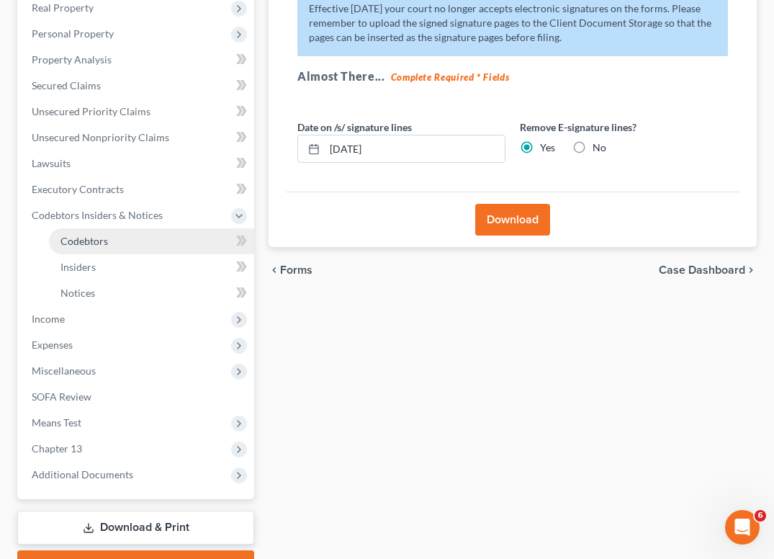
click at [146, 240] on link "Codebtors" at bounding box center [151, 241] width 205 height 26
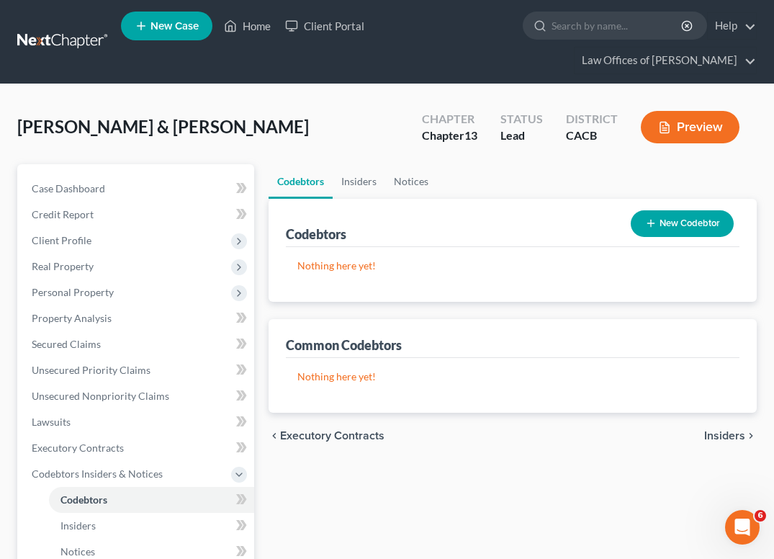
click at [614, 339] on div "Common Codebtors" at bounding box center [512, 338] width 453 height 39
click at [330, 372] on p "Nothing here yet!" at bounding box center [512, 376] width 430 height 14
click at [360, 186] on link "Insiders" at bounding box center [359, 181] width 53 height 35
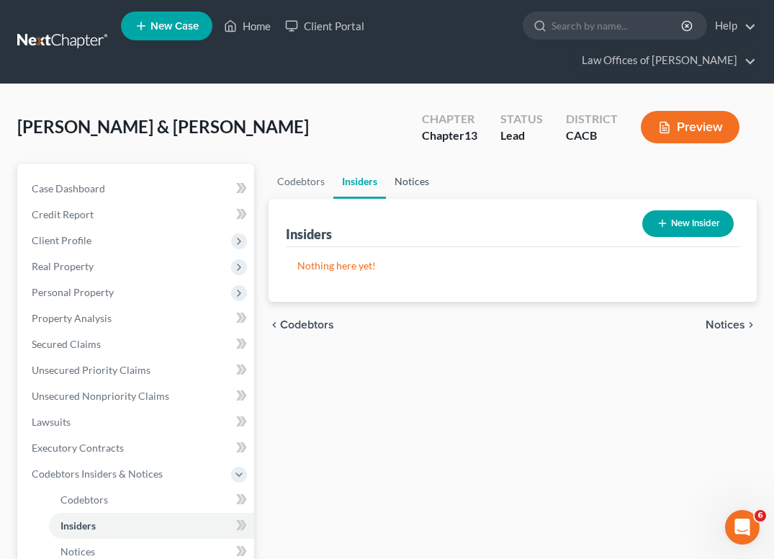
click at [396, 178] on link "Notices" at bounding box center [412, 181] width 52 height 35
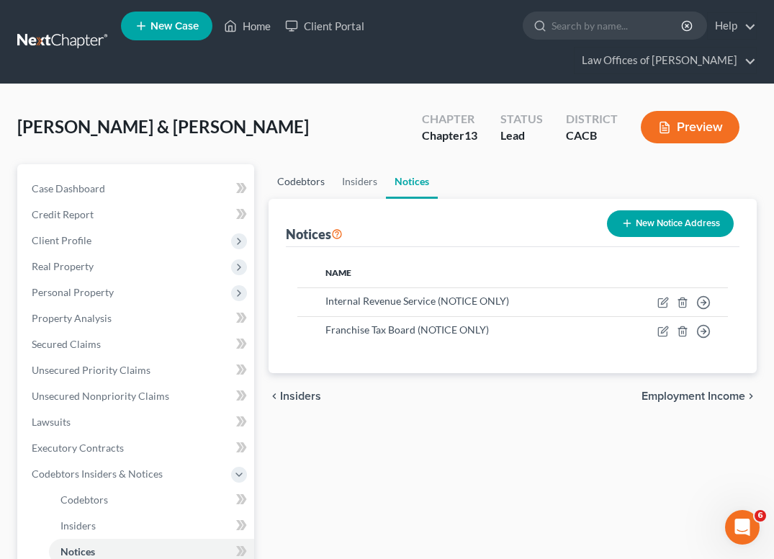
click at [284, 183] on link "Codebtors" at bounding box center [300, 181] width 65 height 35
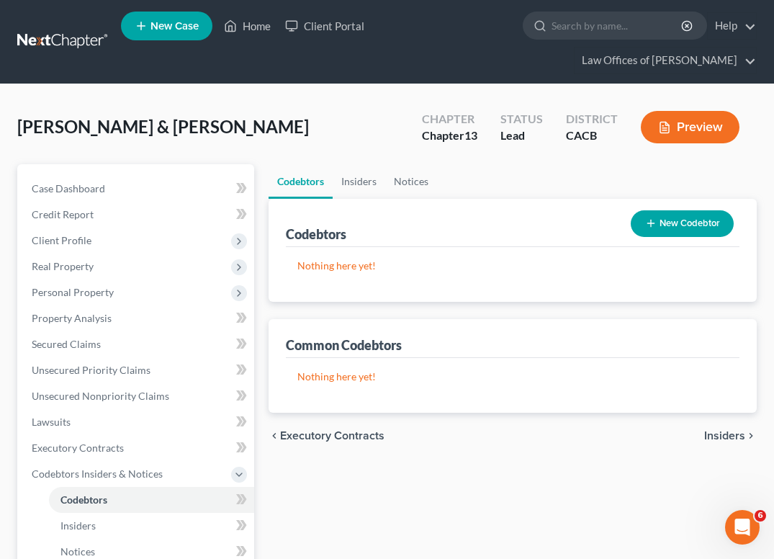
click at [312, 375] on p "Nothing here yet!" at bounding box center [512, 376] width 430 height 14
click at [317, 350] on div "Common Codebtors" at bounding box center [344, 344] width 116 height 17
click at [666, 230] on button "New Codebtor" at bounding box center [682, 223] width 103 height 27
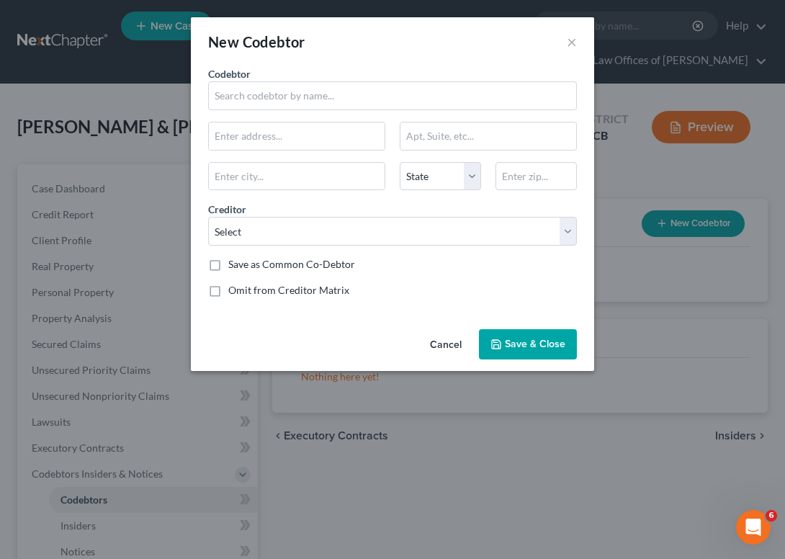
click at [303, 265] on label "Save as Common Co-Debtor" at bounding box center [291, 264] width 127 height 14
click at [243, 265] on input "Save as Common Co-Debtor" at bounding box center [238, 261] width 9 height 9
click at [303, 265] on label "Save as Common Co-Debtor" at bounding box center [291, 264] width 127 height 14
click at [243, 265] on input "Save as Common Co-Debtor" at bounding box center [238, 261] width 9 height 9
checkbox input "false"
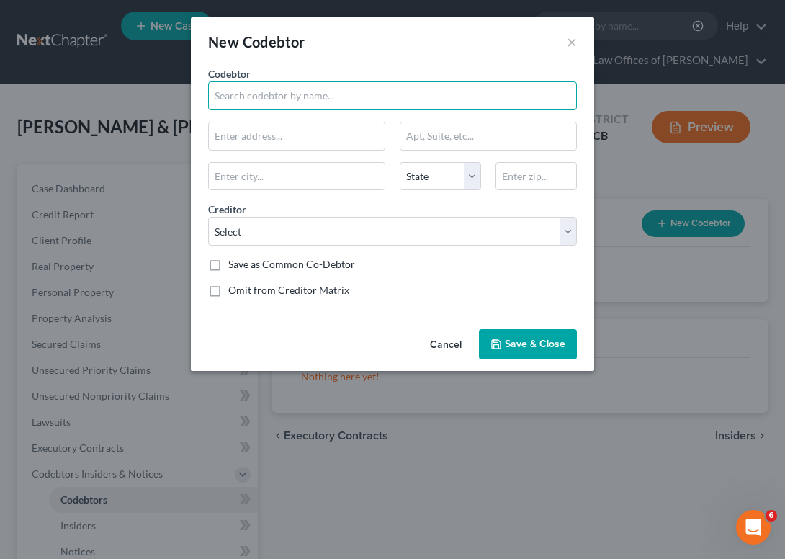
click at [249, 104] on input "text" at bounding box center [392, 95] width 369 height 29
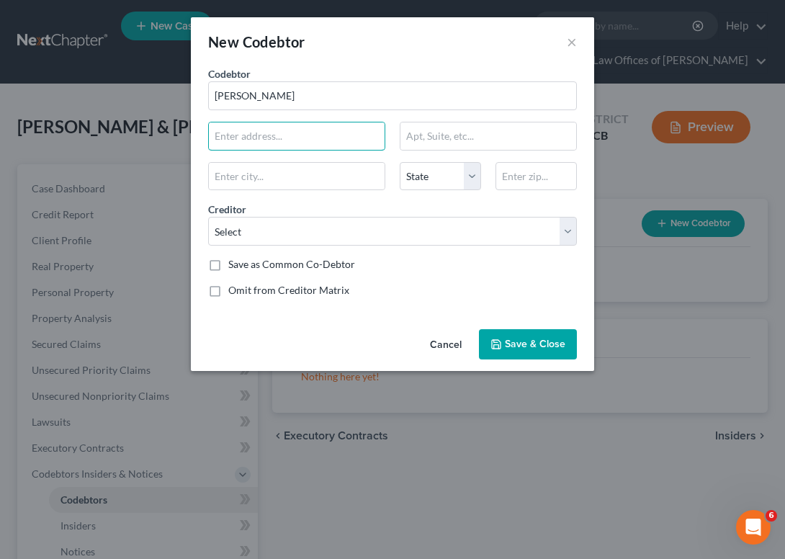
type input "[PERSON_NAME]"
type input "[STREET_ADDRESS]"
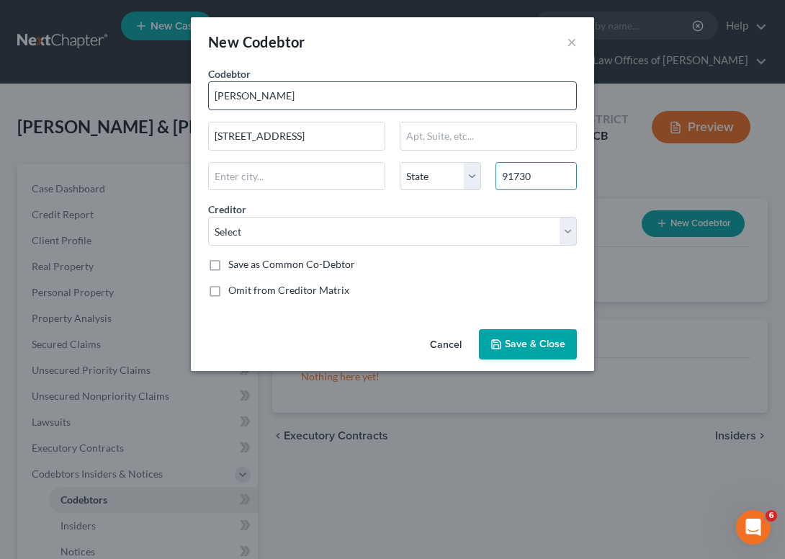
type input "91730"
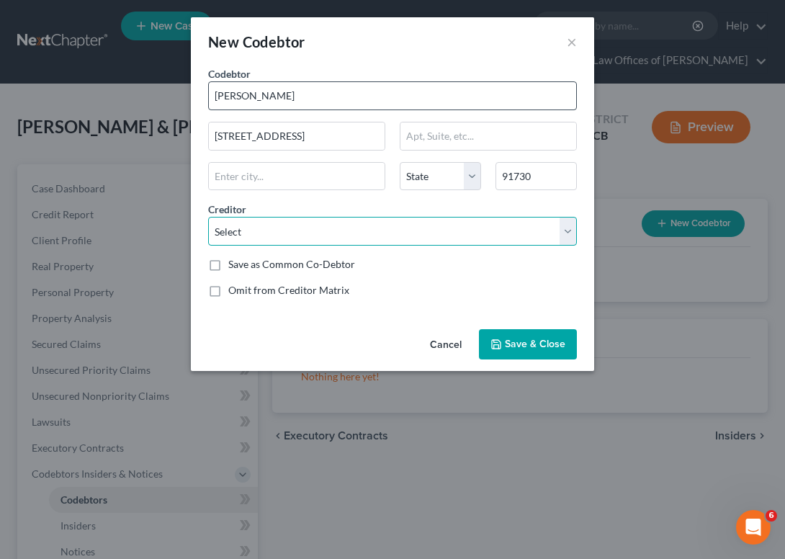
type input "[GEOGRAPHIC_DATA]"
select select "4"
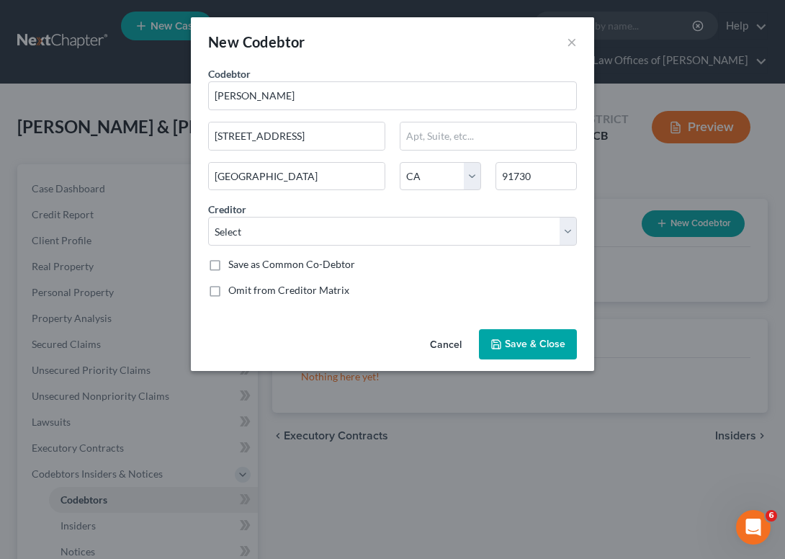
click at [523, 353] on button "Save & Close" at bounding box center [528, 344] width 98 height 30
select select "3"
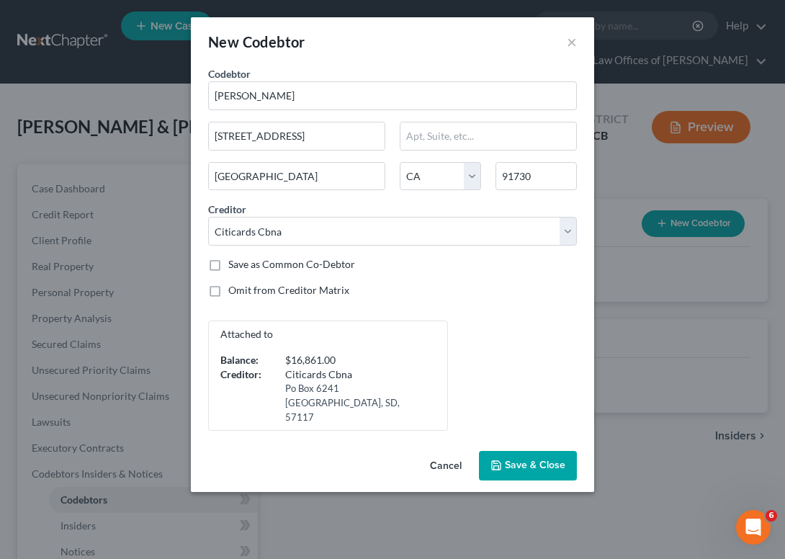
click at [528, 459] on span "Save & Close" at bounding box center [535, 465] width 60 height 12
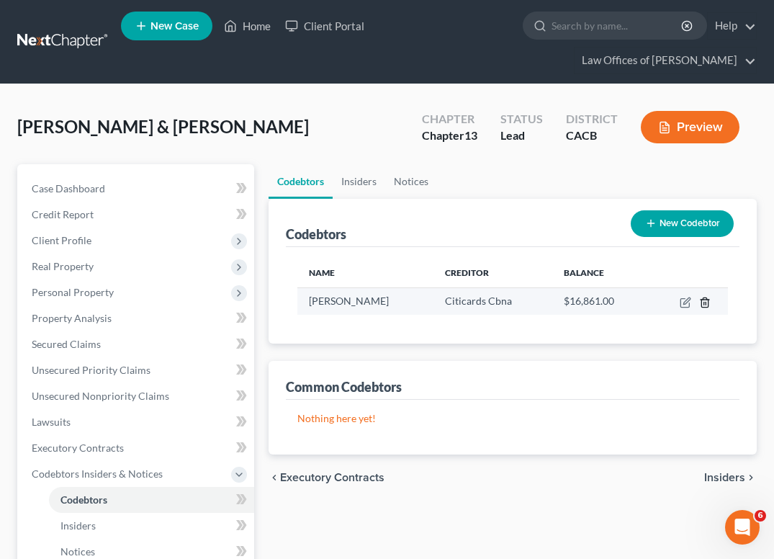
click at [708, 301] on icon "button" at bounding box center [705, 303] width 12 height 12
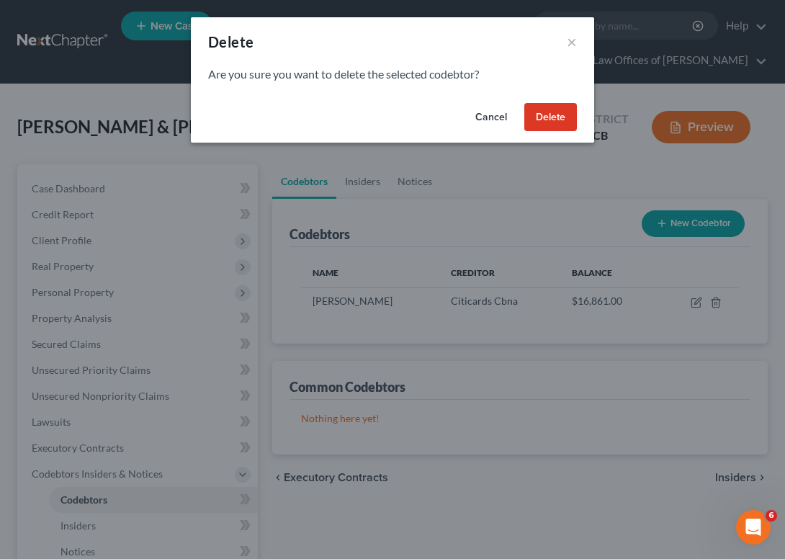
click at [555, 107] on button "Delete" at bounding box center [550, 117] width 53 height 29
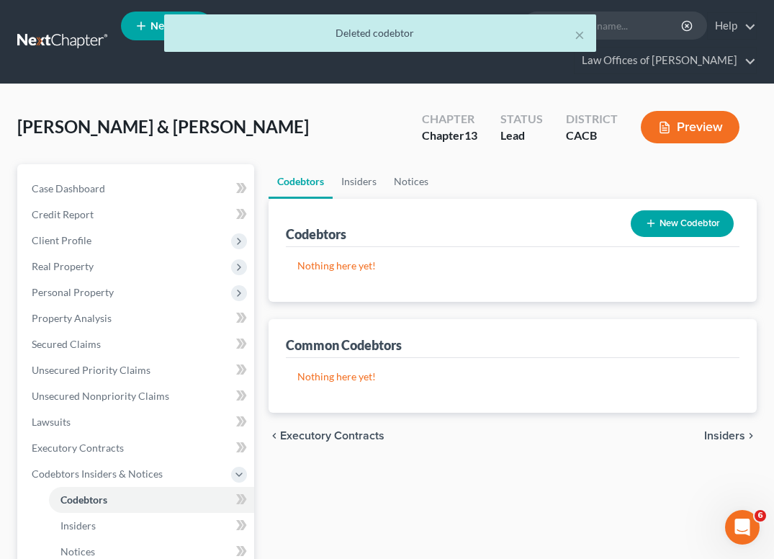
click at [233, 119] on span "[PERSON_NAME] & [PERSON_NAME]" at bounding box center [162, 126] width 291 height 21
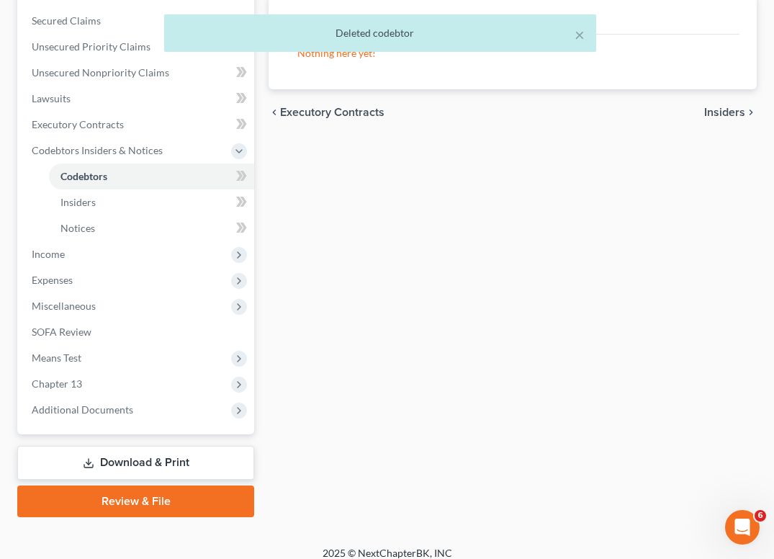
scroll to position [336, 0]
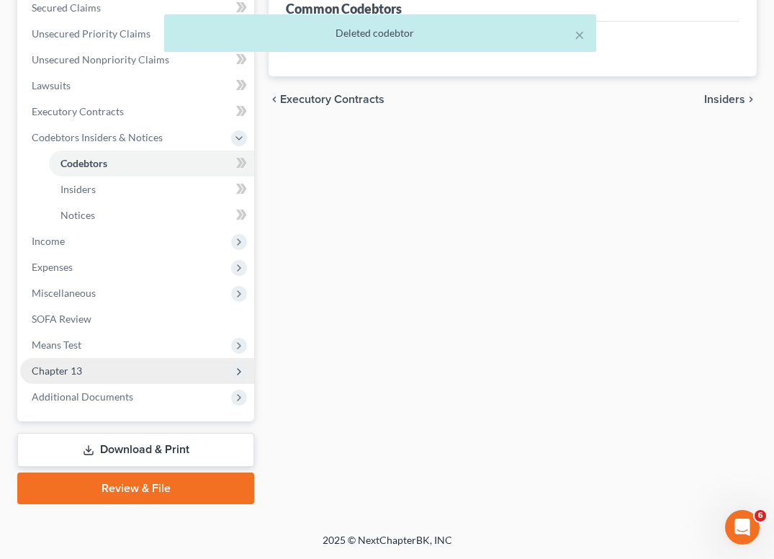
click at [93, 372] on span "Chapter 13" at bounding box center [137, 371] width 234 height 26
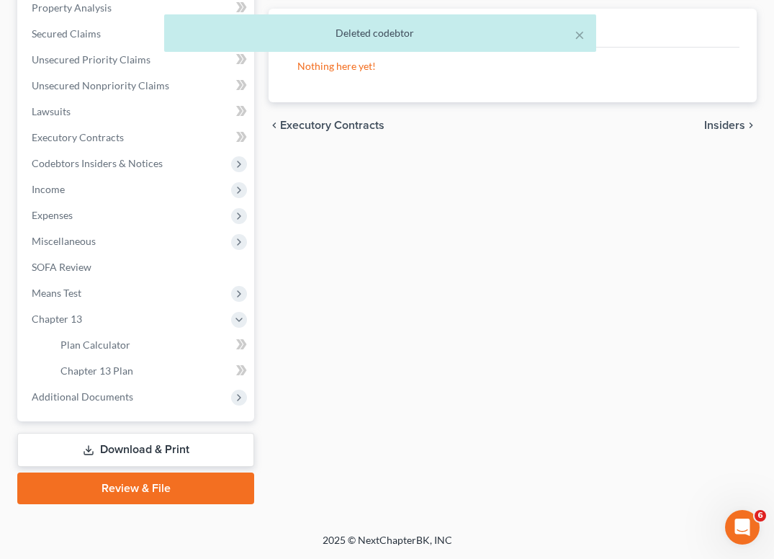
scroll to position [310, 0]
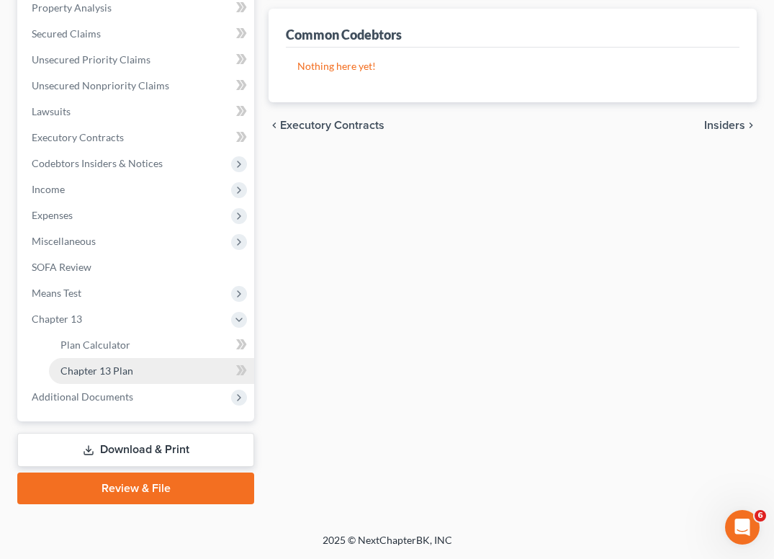
click at [111, 378] on link "Chapter 13 Plan" at bounding box center [151, 371] width 205 height 26
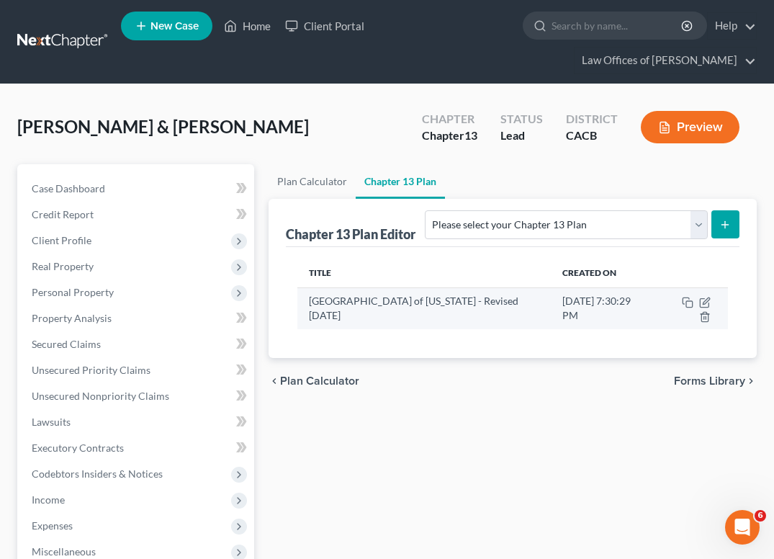
click at [705, 295] on td at bounding box center [692, 308] width 72 height 42
click at [705, 302] on icon "button" at bounding box center [705, 303] width 12 height 12
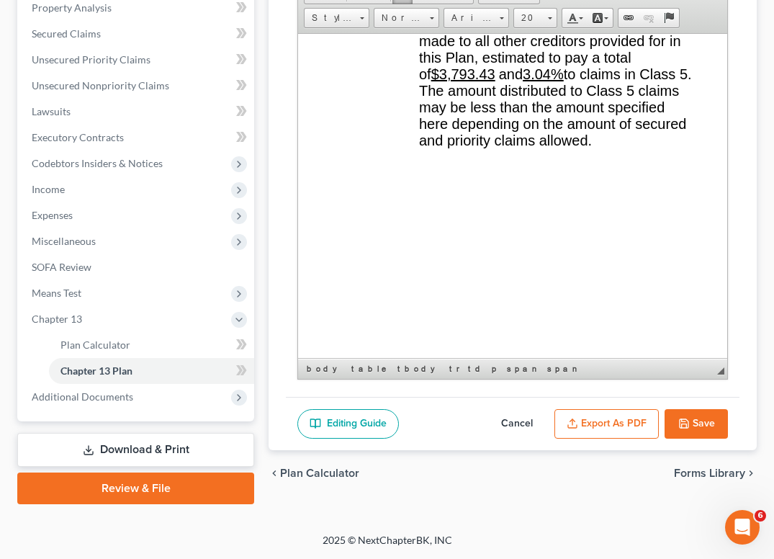
scroll to position [3883, 0]
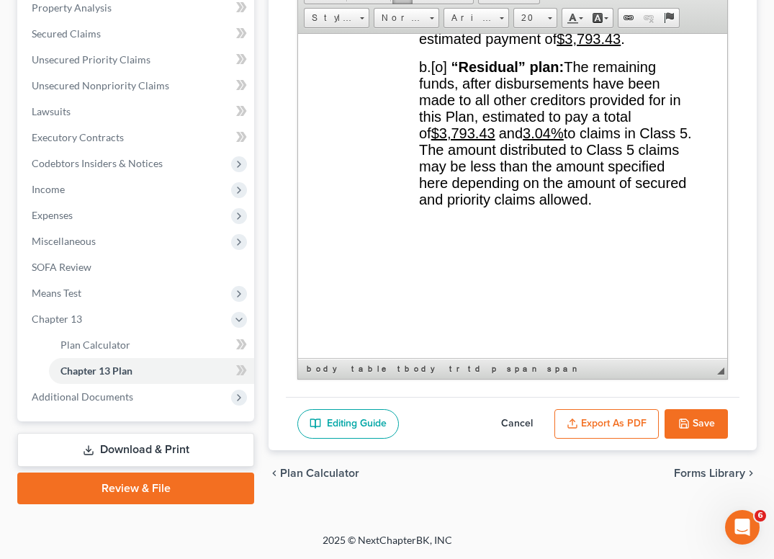
drag, startPoint x: 1021, startPoint y: 65, endPoint x: 1028, endPoint y: 150, distance: 85.9
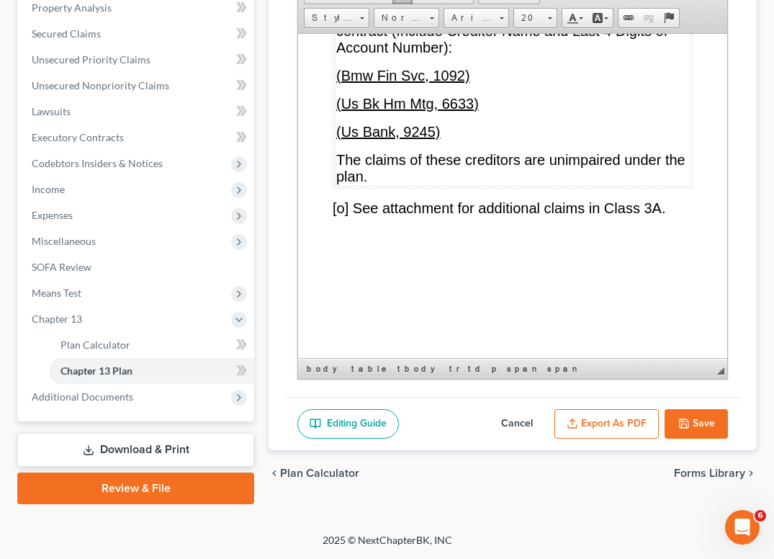
scroll to position [9768, 0]
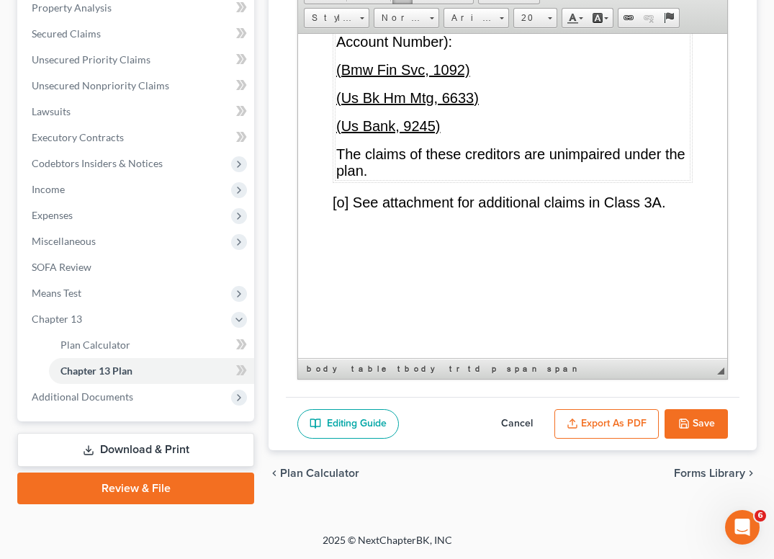
click at [349, 49] on span "[x] Debtor will make regular payments, including any preconfirmation payments, …" at bounding box center [511, 8] width 351 height 82
click at [476, 78] on p "(Bmw Fin Svc, 1092)" at bounding box center [512, 69] width 353 height 17
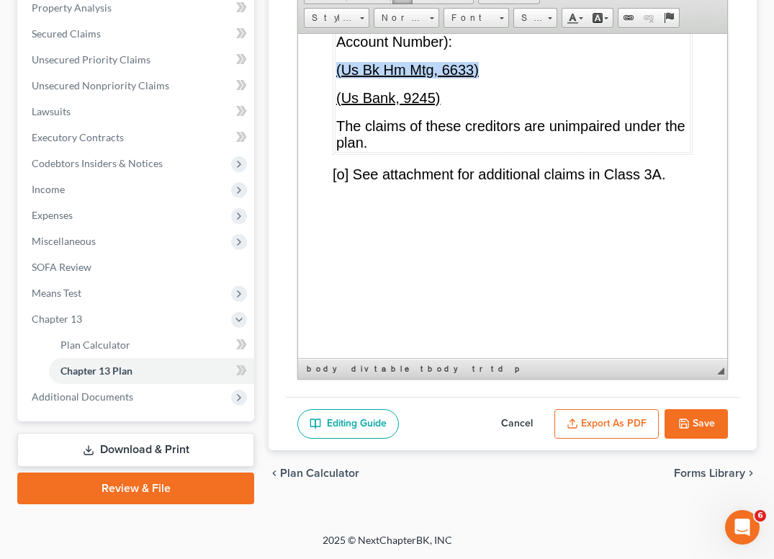
drag, startPoint x: 482, startPoint y: 240, endPoint x: 335, endPoint y: 239, distance: 147.6
click at [335, 152] on td "UNIMPAIRED CLAIMS TO BE PAID DIRECTLY BY DEBTOR. Check One. [x ] None. If “None…" at bounding box center [513, 0] width 356 height 304
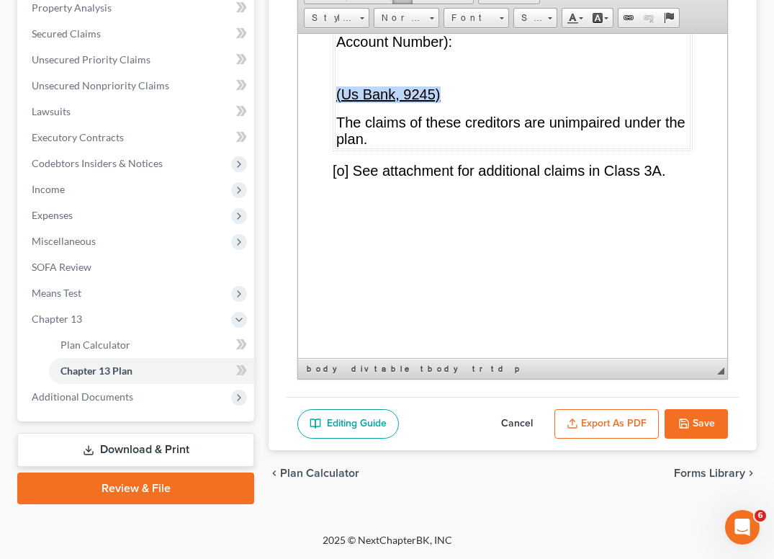
drag, startPoint x: 452, startPoint y: 256, endPoint x: 334, endPoint y: 257, distance: 118.0
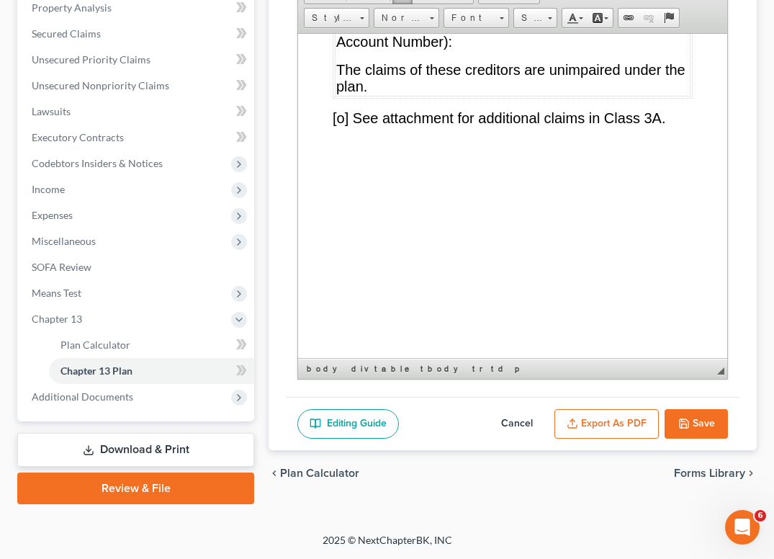
click at [621, 433] on button "Export as PDF" at bounding box center [606, 424] width 104 height 30
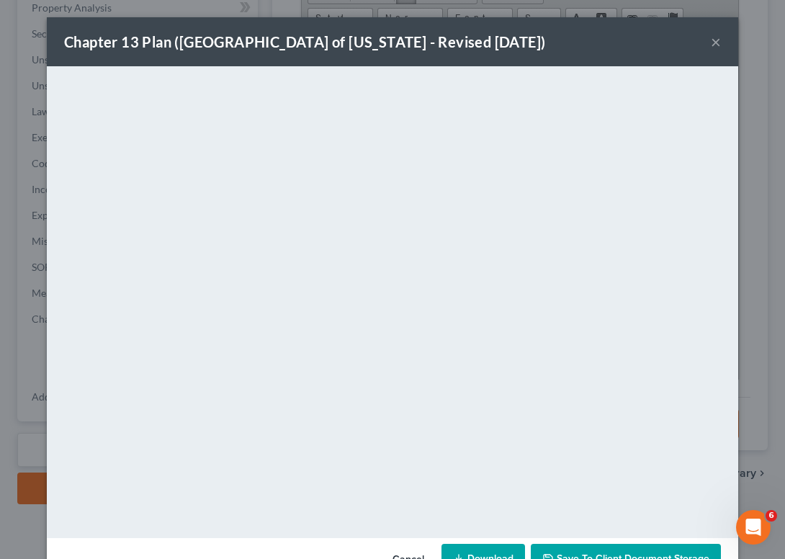
click at [497, 552] on link "Download" at bounding box center [482, 558] width 83 height 30
click at [715, 43] on button "×" at bounding box center [715, 41] width 10 height 17
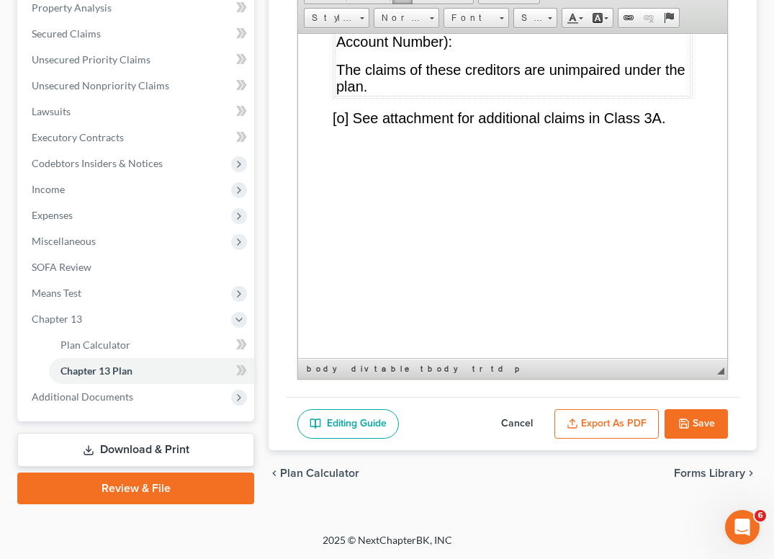
scroll to position [0, 0]
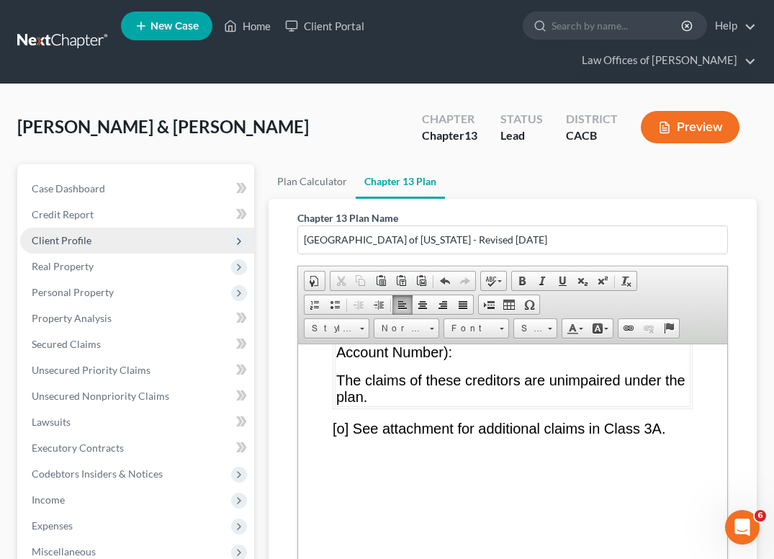
click at [101, 239] on span "Client Profile" at bounding box center [137, 240] width 234 height 26
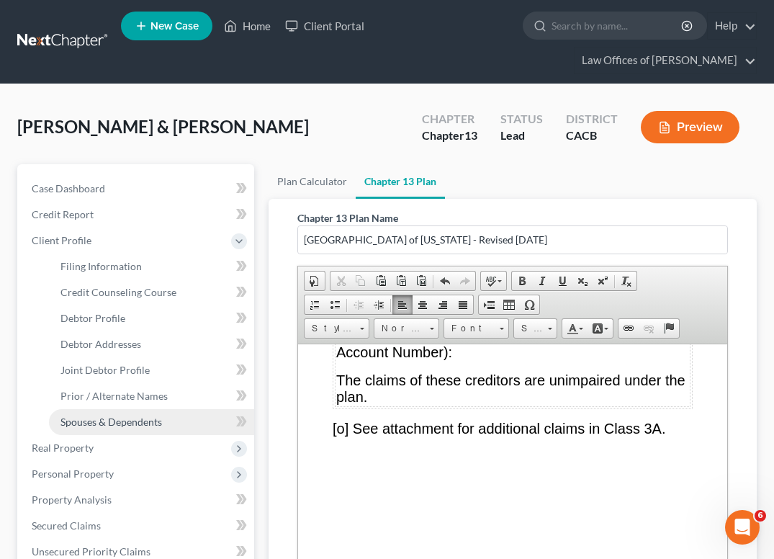
click at [112, 417] on span "Spouses & Dependents" at bounding box center [110, 421] width 101 height 12
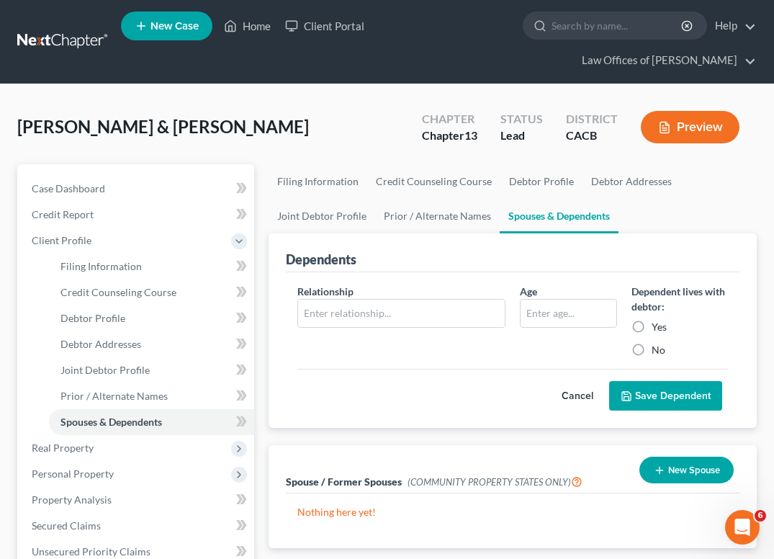
click at [686, 467] on button "New Spouse" at bounding box center [686, 469] width 94 height 27
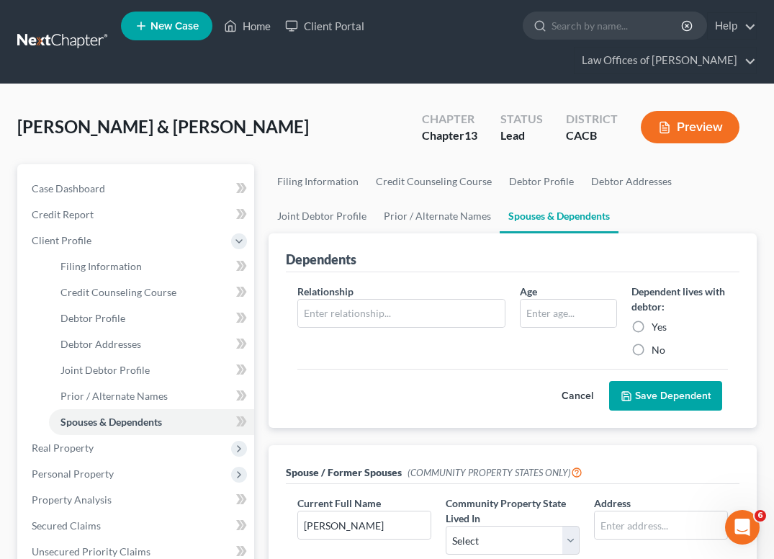
click at [364, 503] on span "Current Full Name" at bounding box center [338, 503] width 83 height 12
click at [364, 515] on input "[PERSON_NAME]" at bounding box center [364, 524] width 132 height 27
click at [353, 533] on input "[PERSON_NAME]" at bounding box center [364, 524] width 132 height 27
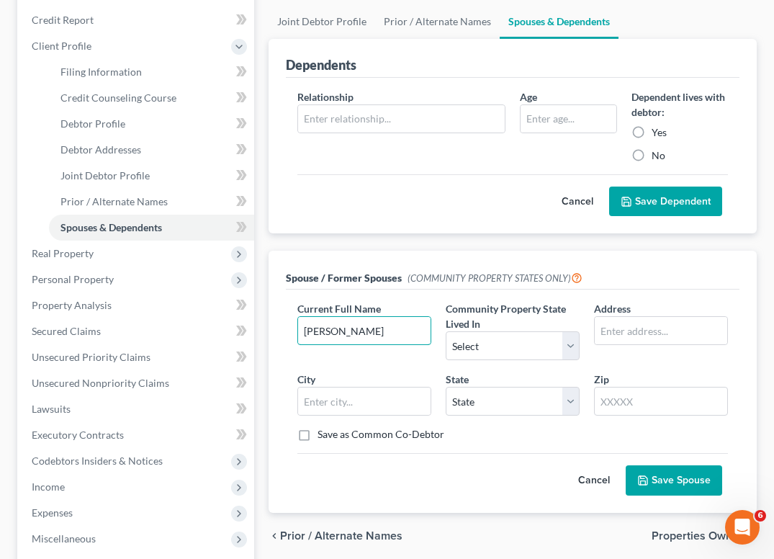
scroll to position [217, 0]
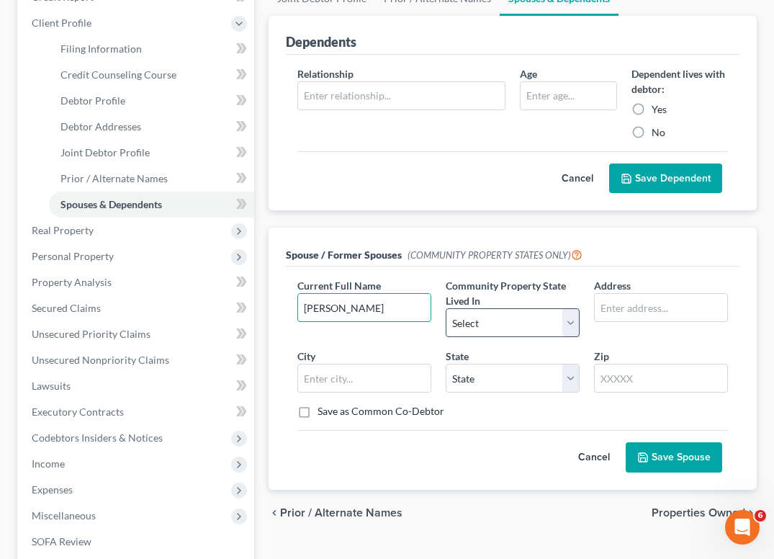
type input "[PERSON_NAME]"
select select "1"
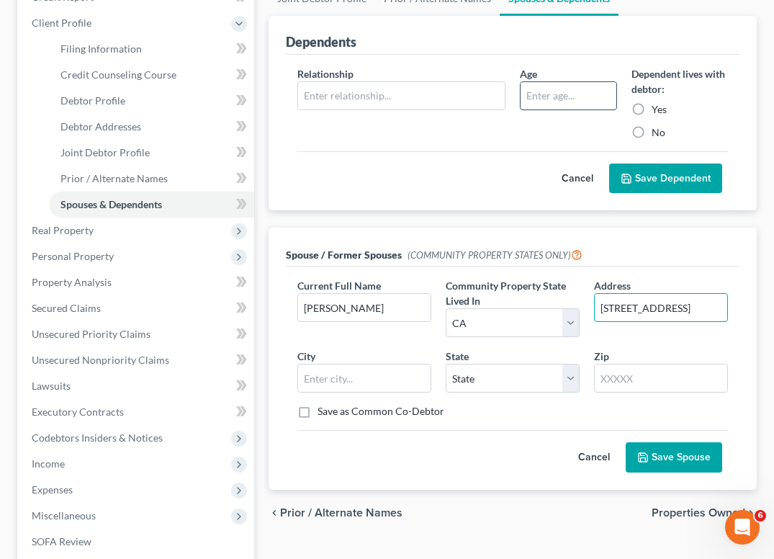
type input "[STREET_ADDRESS]"
type input "91730"
type input "[GEOGRAPHIC_DATA]"
select select "4"
click at [693, 455] on button "Save Spouse" at bounding box center [673, 457] width 96 height 30
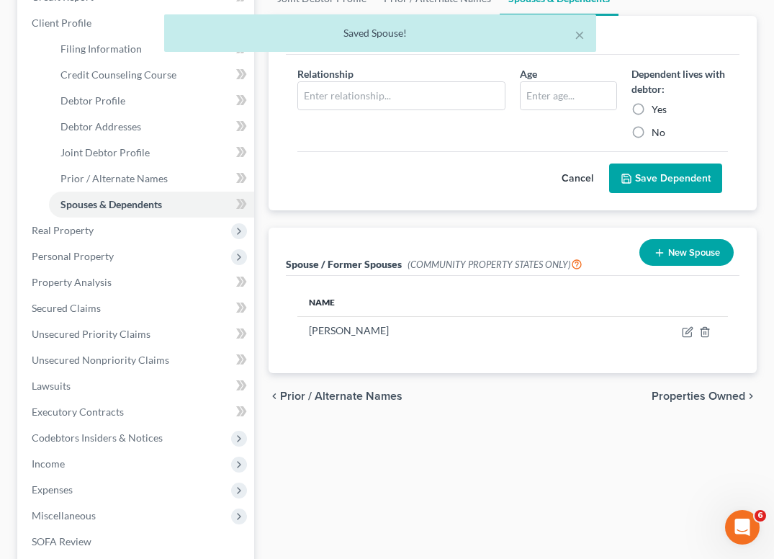
click at [701, 245] on button "New Spouse" at bounding box center [686, 252] width 94 height 27
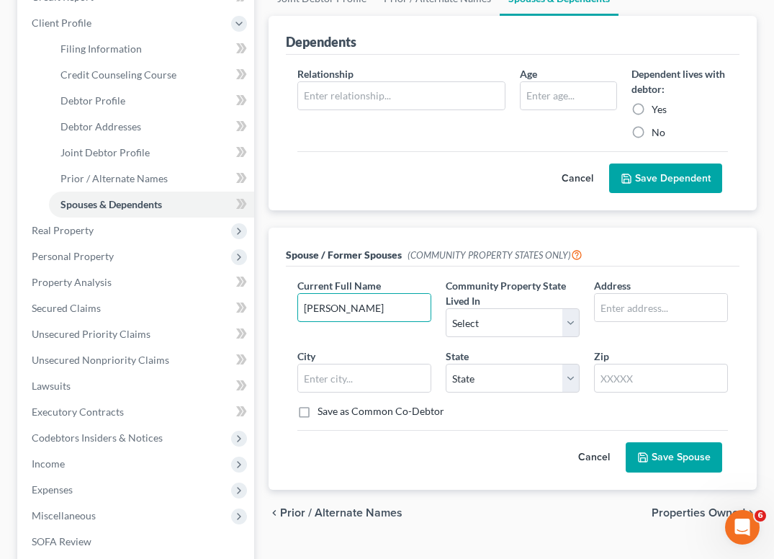
type input "[PERSON_NAME]"
select select "1"
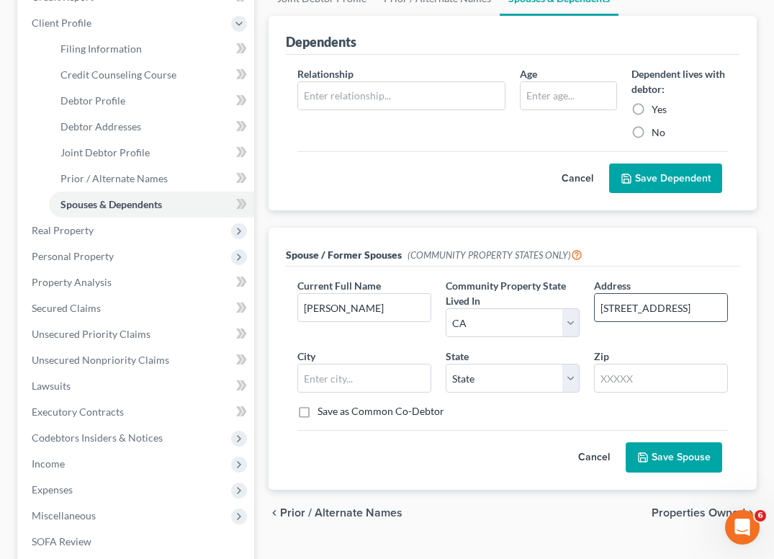
type input "[STREET_ADDRESS]"
type input "91730"
type input "[GEOGRAPHIC_DATA]"
select select "4"
click at [690, 466] on button "Save Spouse" at bounding box center [673, 457] width 96 height 30
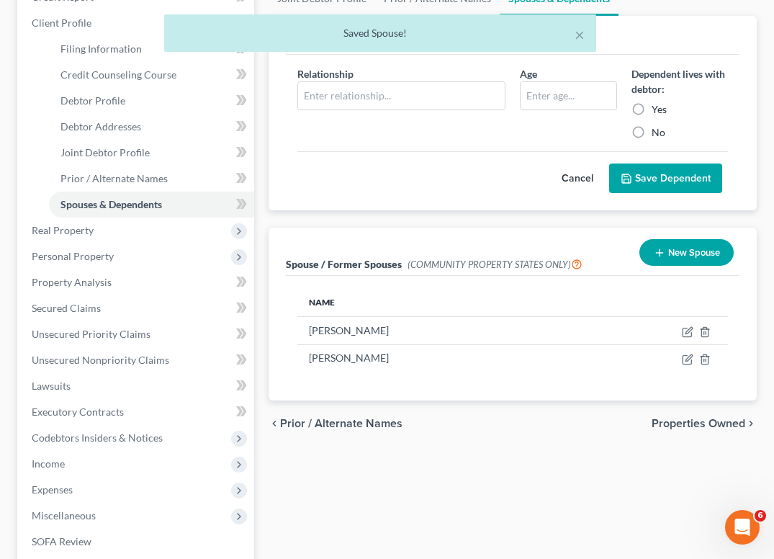
click at [344, 503] on div "Filing Information Credit Counseling Course Debtor Profile Debtor Addresses Joi…" at bounding box center [512, 336] width 502 height 779
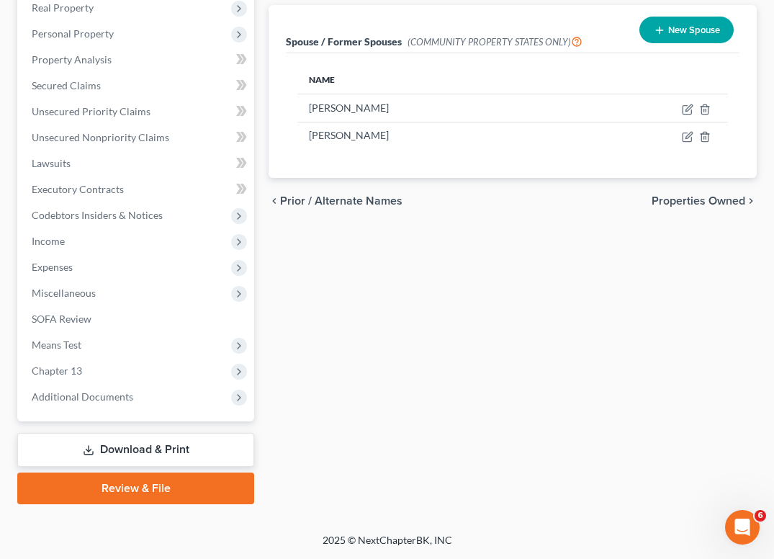
scroll to position [440, 0]
click at [109, 438] on link "Download & Print" at bounding box center [135, 450] width 237 height 34
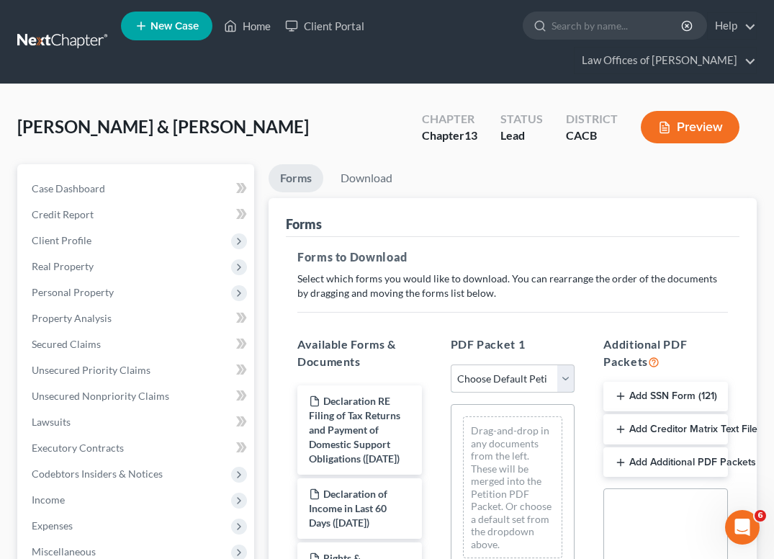
select select "0"
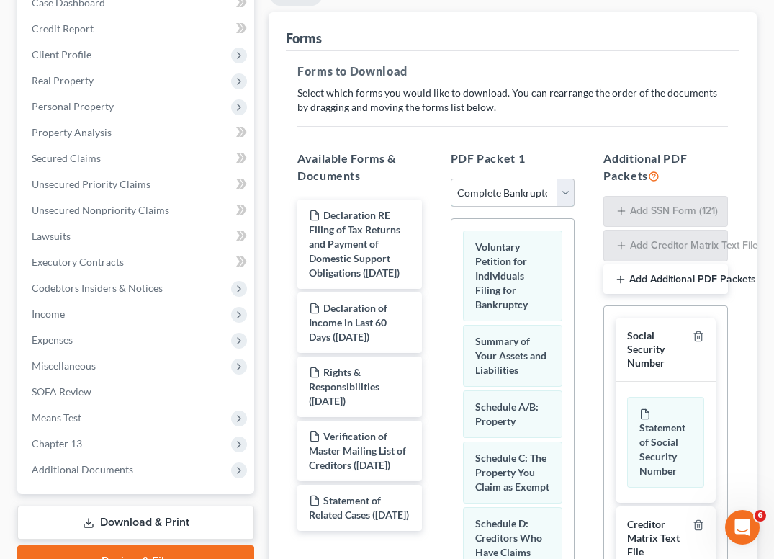
scroll to position [389, 0]
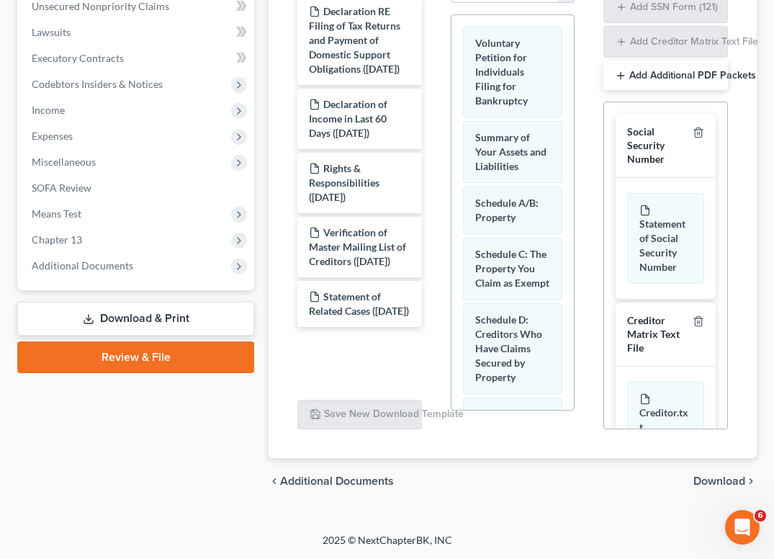
click at [684, 123] on div "Social Security Number" at bounding box center [665, 146] width 100 height 64
click at [692, 132] on icon "button" at bounding box center [698, 133] width 12 height 12
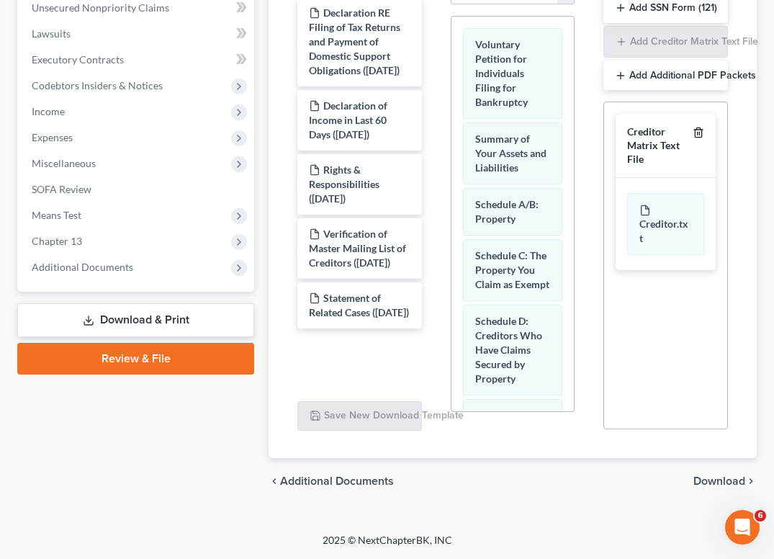
click at [701, 130] on icon "button" at bounding box center [698, 132] width 6 height 9
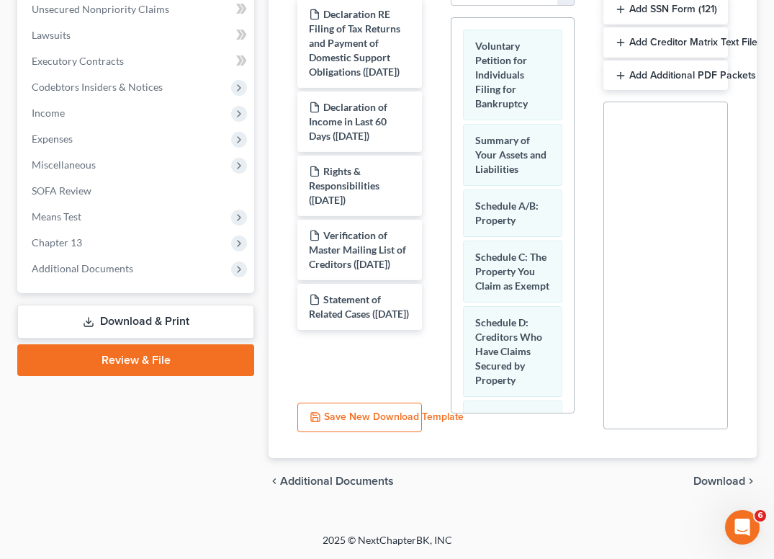
scroll to position [387, 0]
click at [715, 486] on span "Download" at bounding box center [719, 481] width 52 height 12
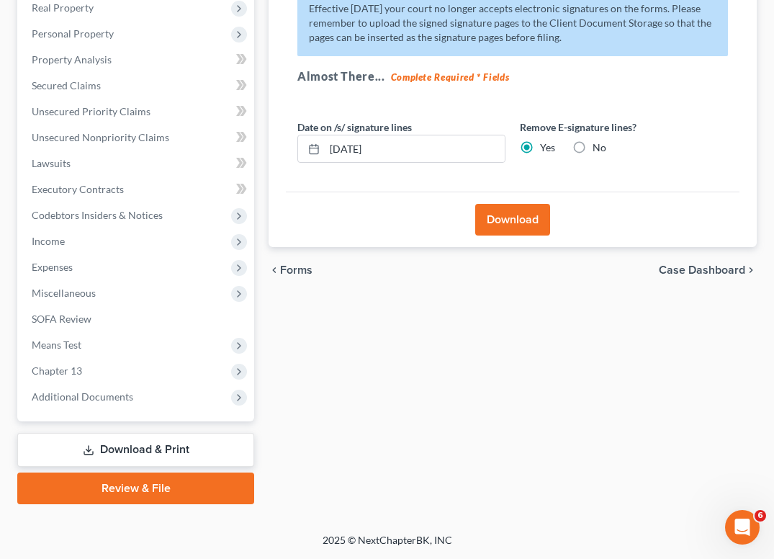
scroll to position [258, 0]
click at [592, 145] on label "No" at bounding box center [599, 147] width 14 height 14
click at [598, 145] on input "No" at bounding box center [602, 144] width 9 height 9
radio input "true"
radio input "false"
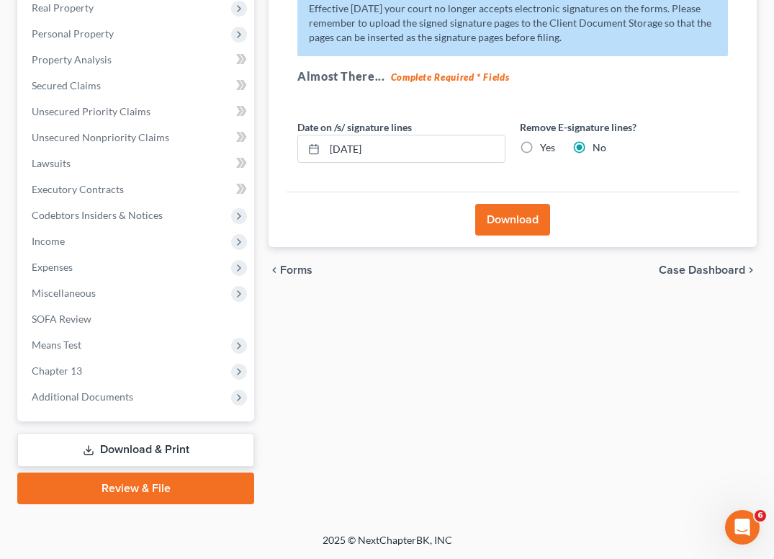
click at [516, 222] on button "Download" at bounding box center [512, 220] width 75 height 32
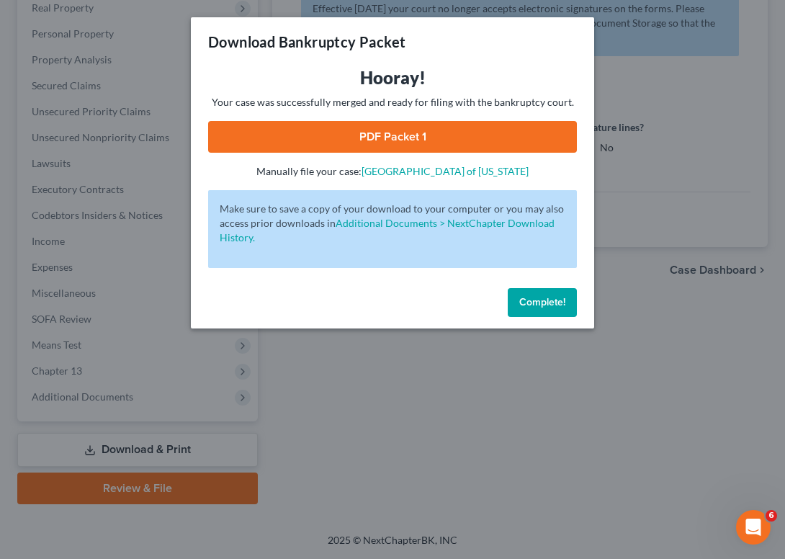
click at [406, 144] on link "PDF Packet 1" at bounding box center [392, 137] width 369 height 32
click at [557, 302] on span "Complete!" at bounding box center [542, 302] width 46 height 12
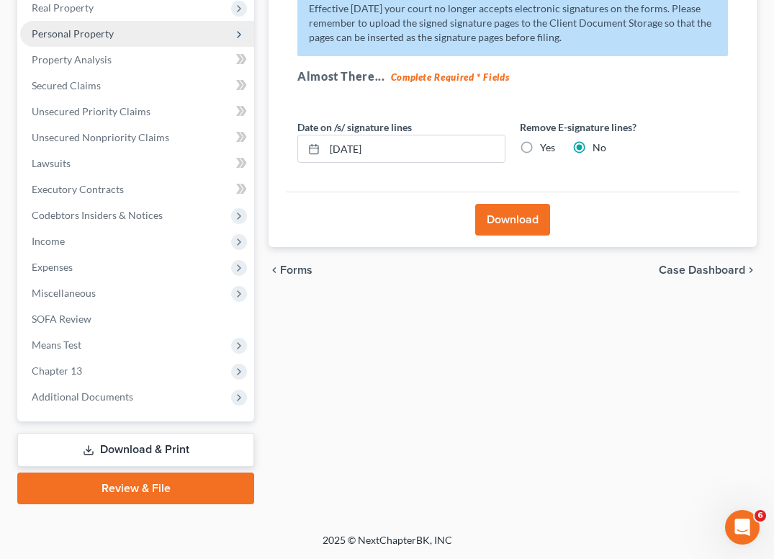
click at [71, 28] on span "Personal Property" at bounding box center [73, 33] width 82 height 12
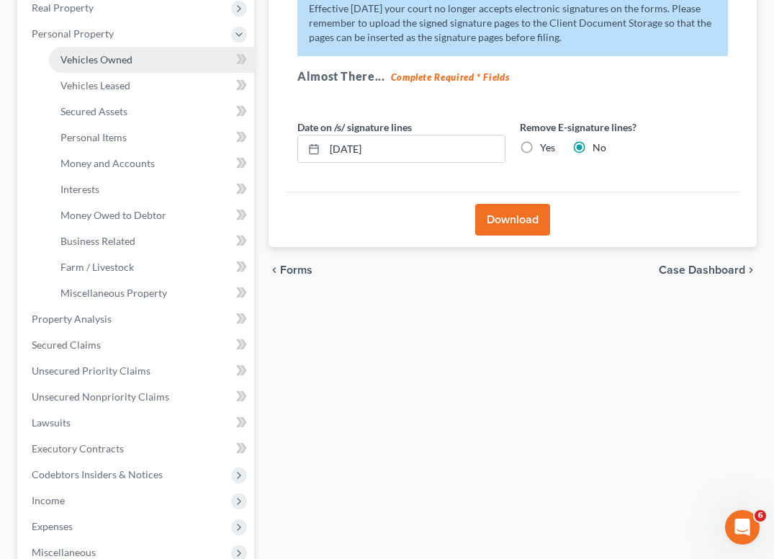
click at [90, 55] on span "Vehicles Owned" at bounding box center [96, 59] width 72 height 12
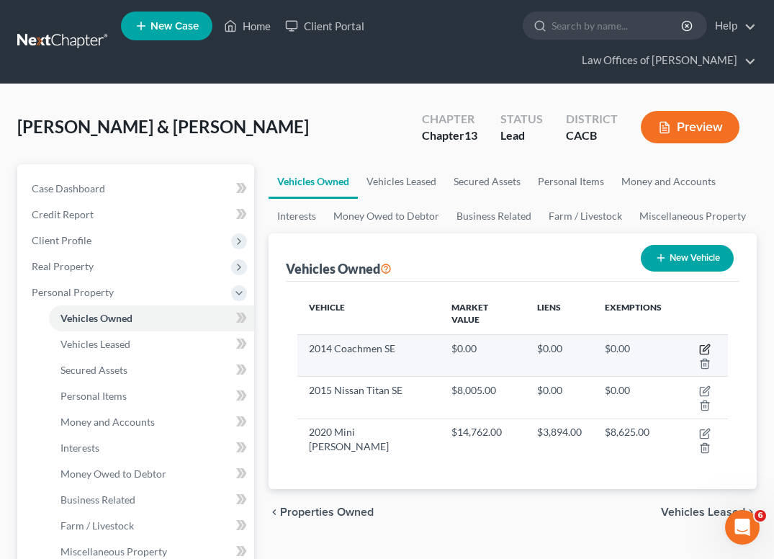
click at [702, 344] on icon "button" at bounding box center [705, 347] width 6 height 6
select select "5"
select select "12"
select select "2"
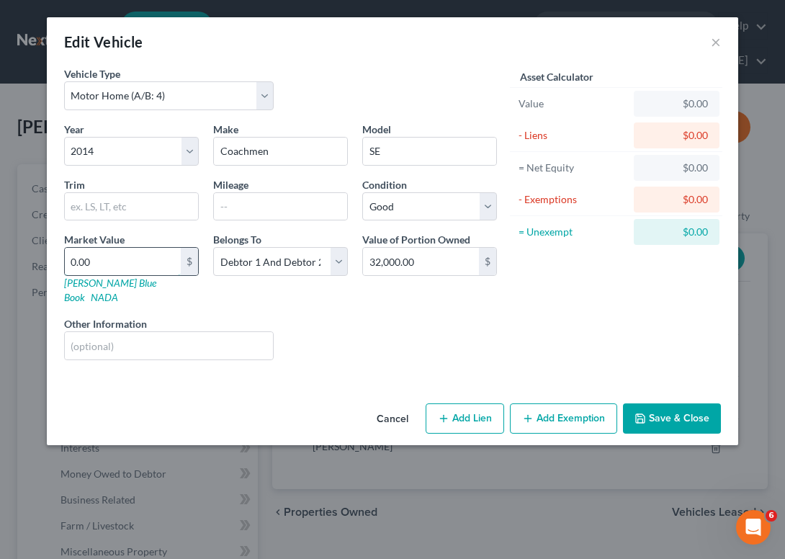
click at [111, 271] on input "0.00" at bounding box center [123, 261] width 116 height 27
click at [430, 261] on input "32,000.00" at bounding box center [421, 261] width 116 height 27
click at [148, 264] on input "0.00" at bounding box center [123, 261] width 116 height 27
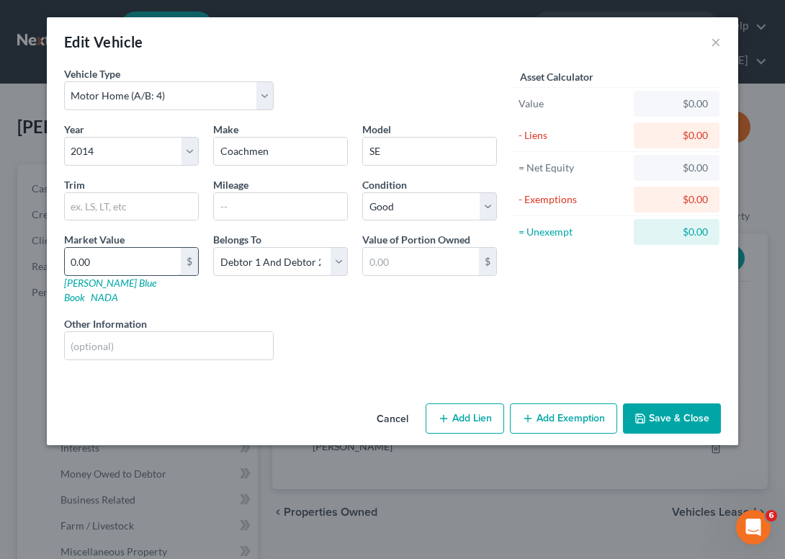
click at [148, 264] on input "0.00" at bounding box center [123, 261] width 116 height 27
type input "3"
type input "3.00"
type input "30"
type input "30.00"
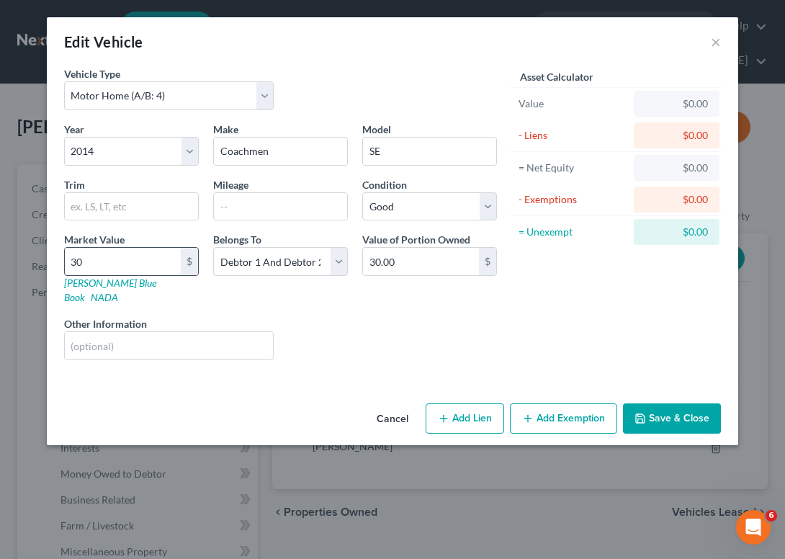
type input "300"
type input "300.00"
type input "3000"
type input "3,000.00"
type input "3,0000"
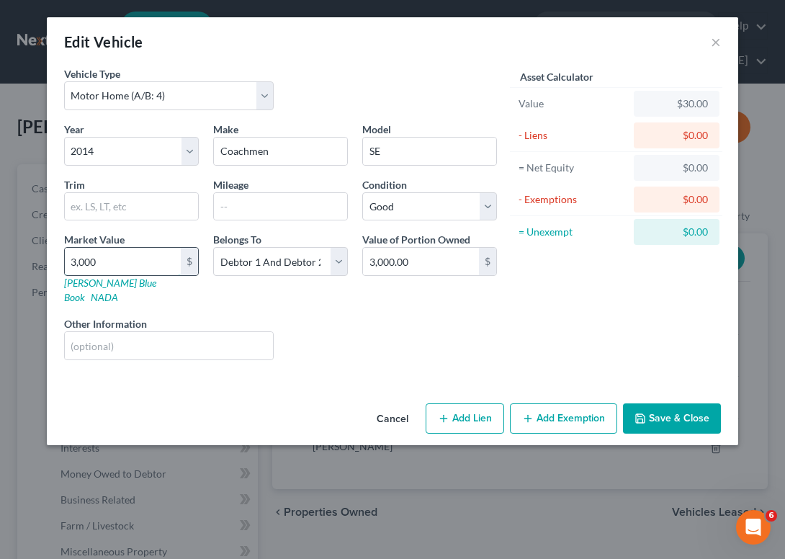
type input "30,000.00"
type input "30,000"
click at [107, 332] on input "text" at bounding box center [169, 345] width 208 height 27
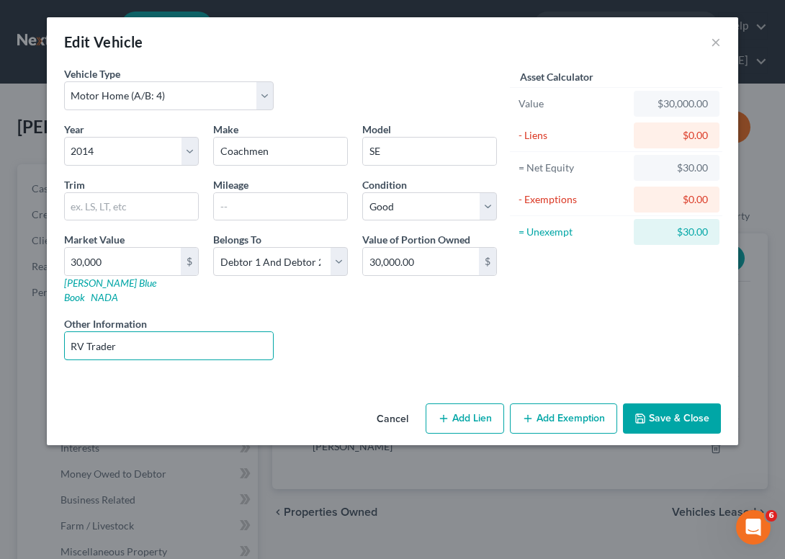
type input "RV Trader"
click at [677, 414] on button "Save & Close" at bounding box center [672, 418] width 98 height 30
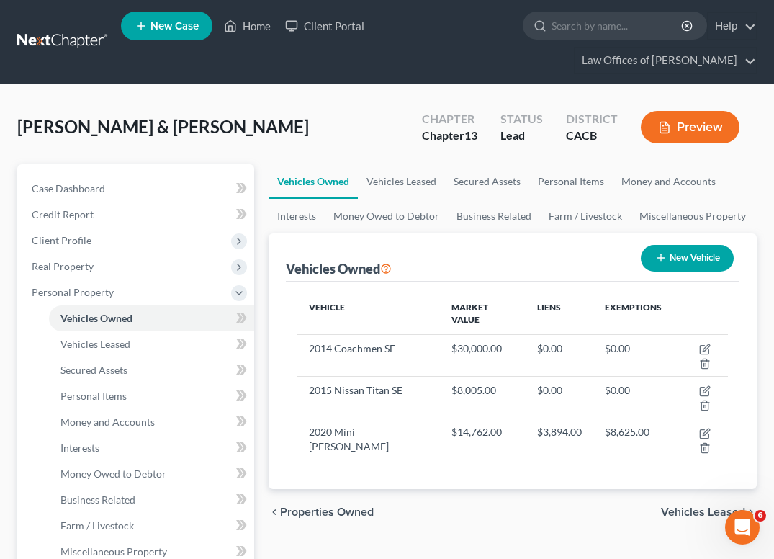
click at [178, 100] on div "[PERSON_NAME] & [PERSON_NAME] Upgraded Chapter Chapter 13 Status Lead District …" at bounding box center [387, 567] width 774 height 966
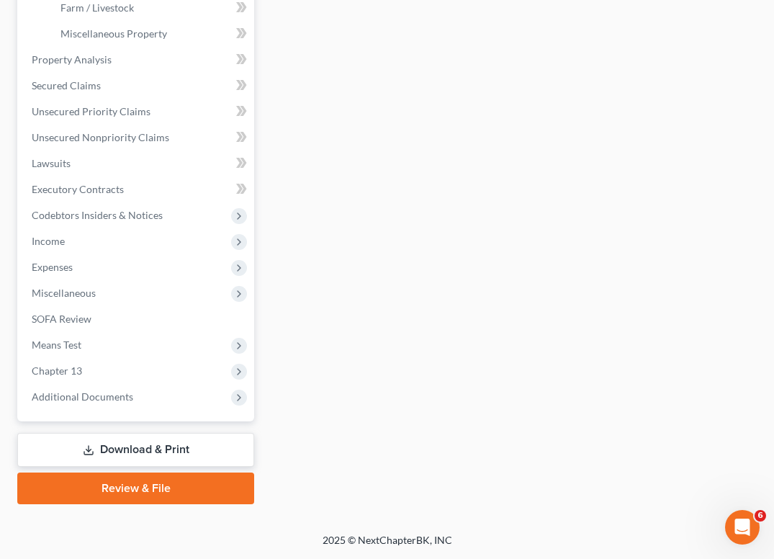
click at [191, 443] on link "Download & Print" at bounding box center [135, 450] width 237 height 34
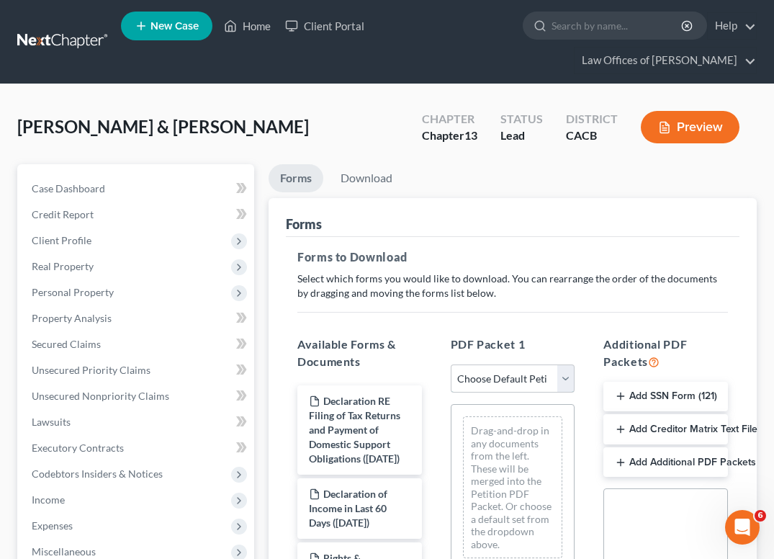
select select "0"
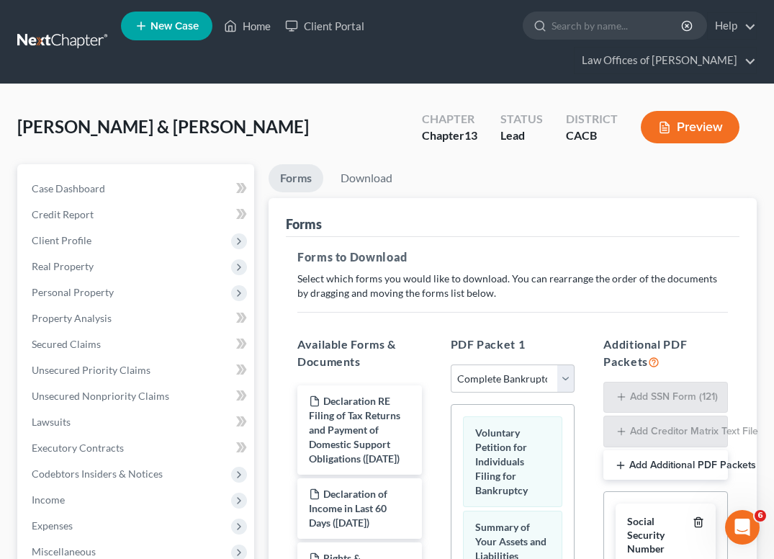
click at [692, 520] on icon "button" at bounding box center [698, 522] width 12 height 12
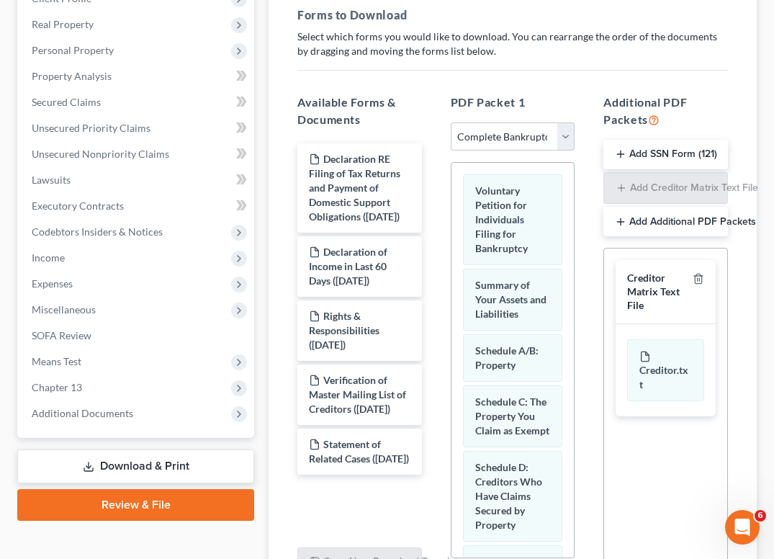
scroll to position [276, 0]
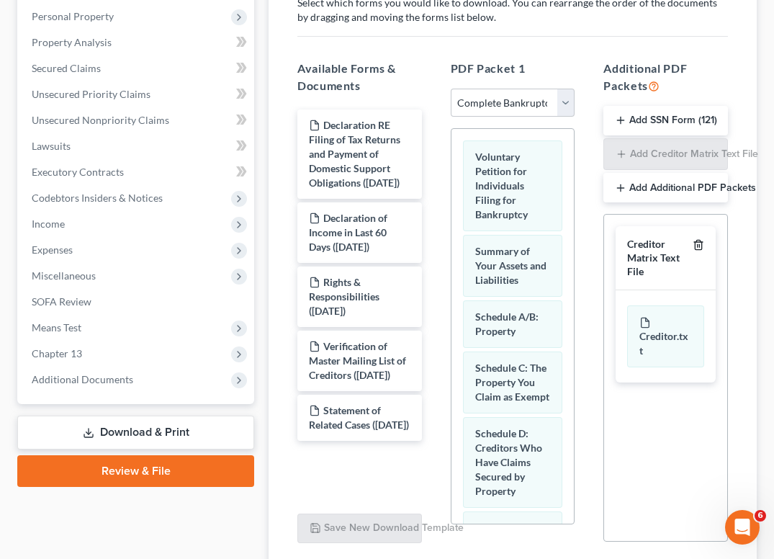
click at [700, 239] on icon "button" at bounding box center [698, 245] width 12 height 12
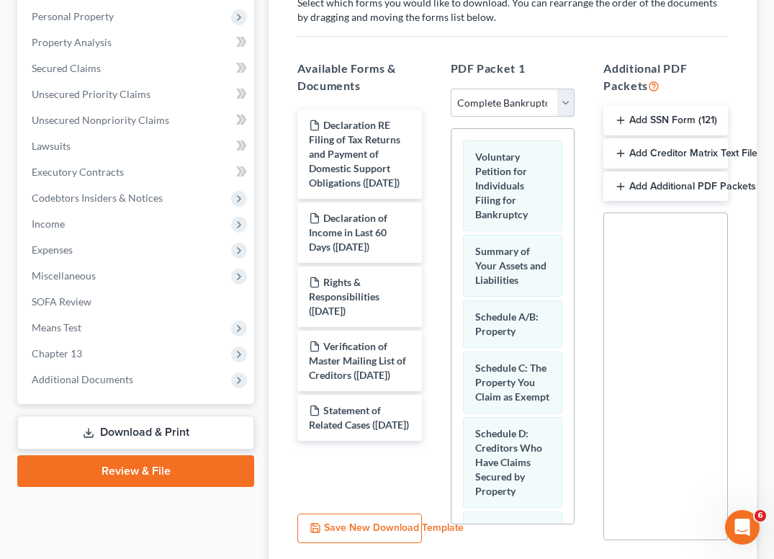
scroll to position [387, 0]
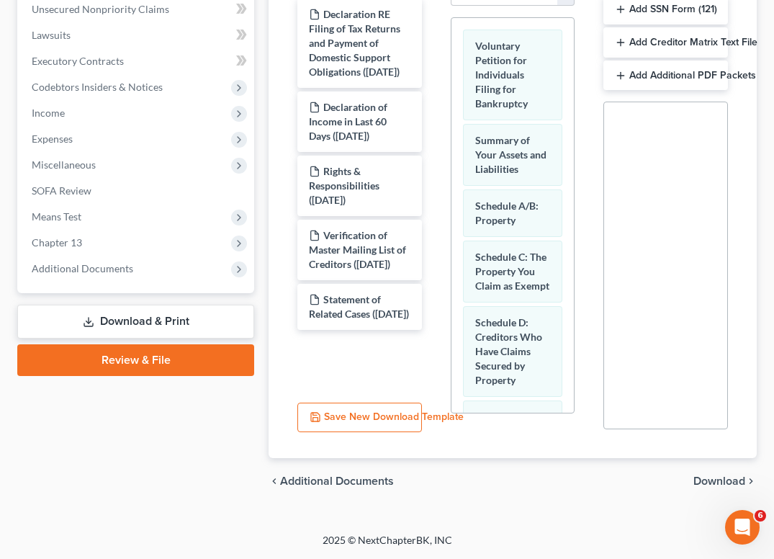
click at [714, 482] on span "Download" at bounding box center [719, 481] width 52 height 12
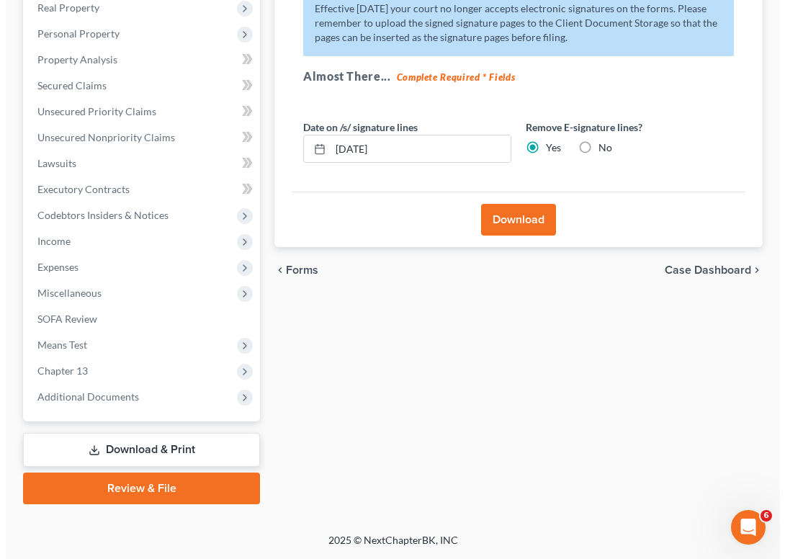
scroll to position [258, 0]
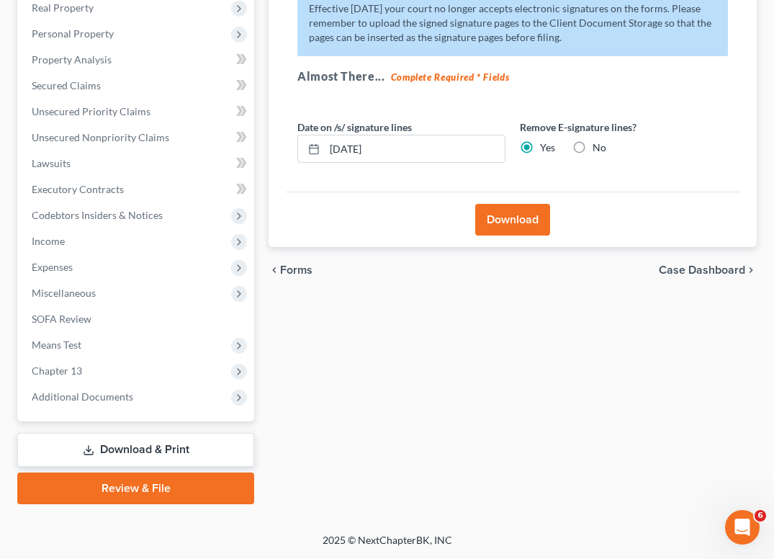
click at [510, 209] on button "Download" at bounding box center [512, 220] width 75 height 32
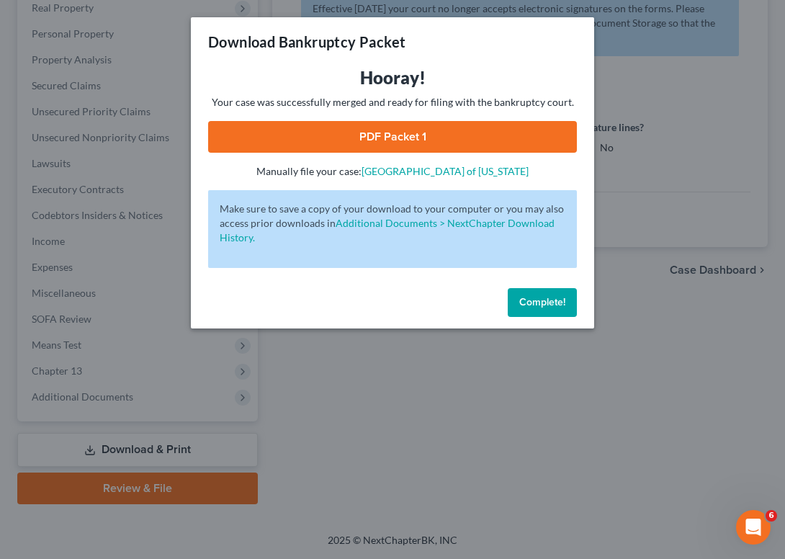
click at [454, 141] on link "PDF Packet 1" at bounding box center [392, 137] width 369 height 32
